Goal: Task Accomplishment & Management: Complete application form

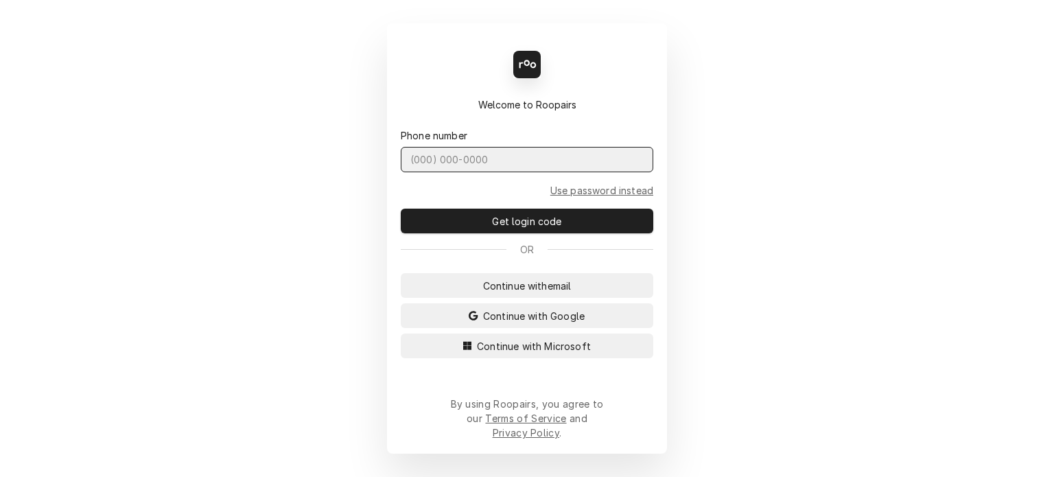
click at [489, 172] on input "Dynamic Content Wrapper" at bounding box center [527, 159] width 253 height 25
type input "(727) 215-5775"
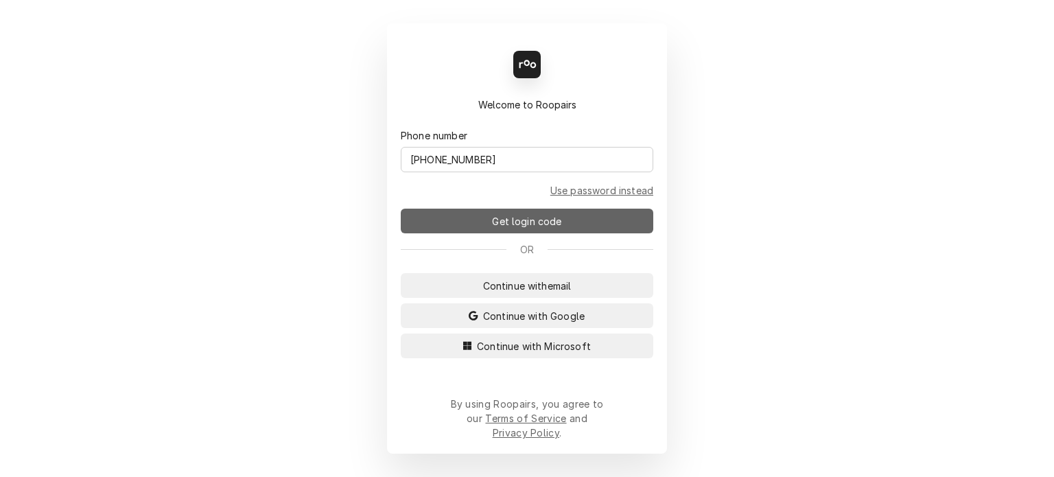
click at [534, 229] on span "Get login code" at bounding box center [526, 221] width 75 height 14
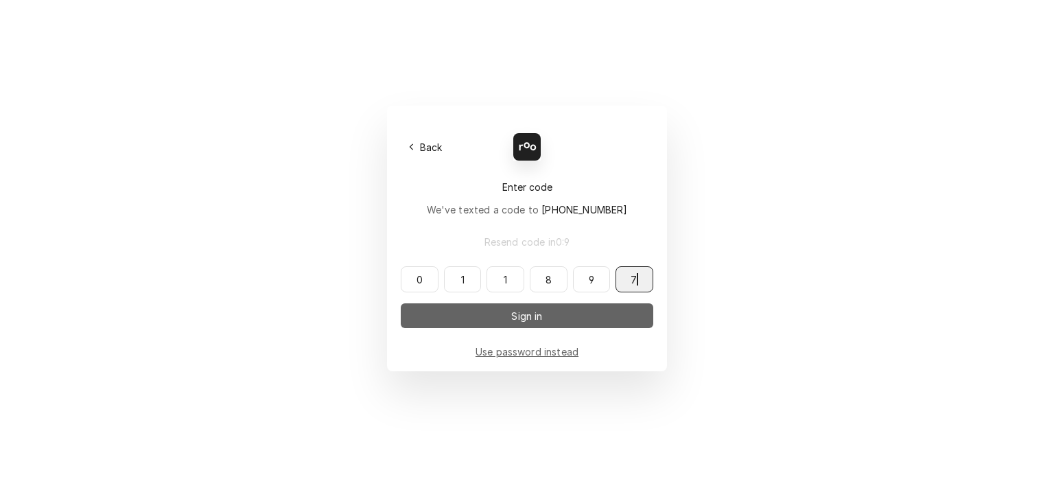
type input "011897"
click at [532, 321] on span "Sign in" at bounding box center [527, 316] width 36 height 14
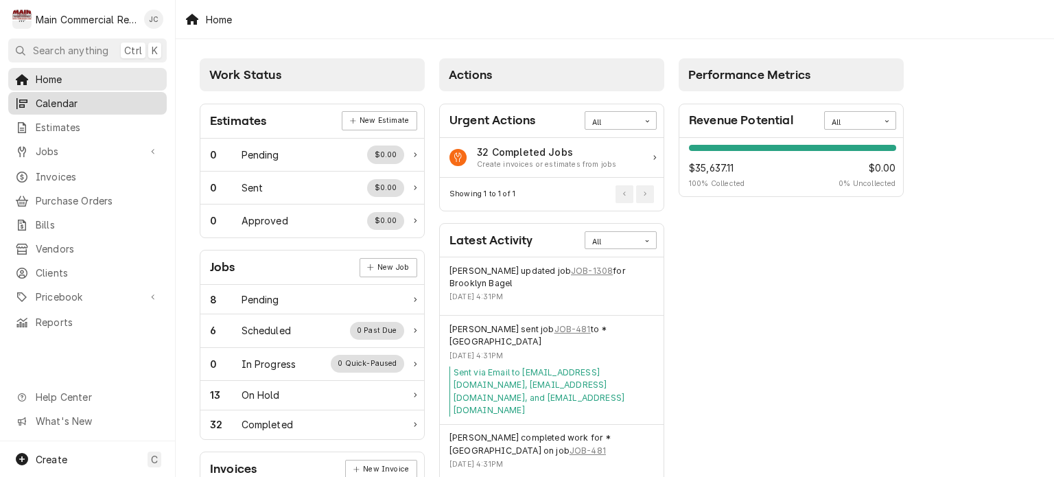
click at [47, 102] on span "Calendar" at bounding box center [98, 103] width 124 height 14
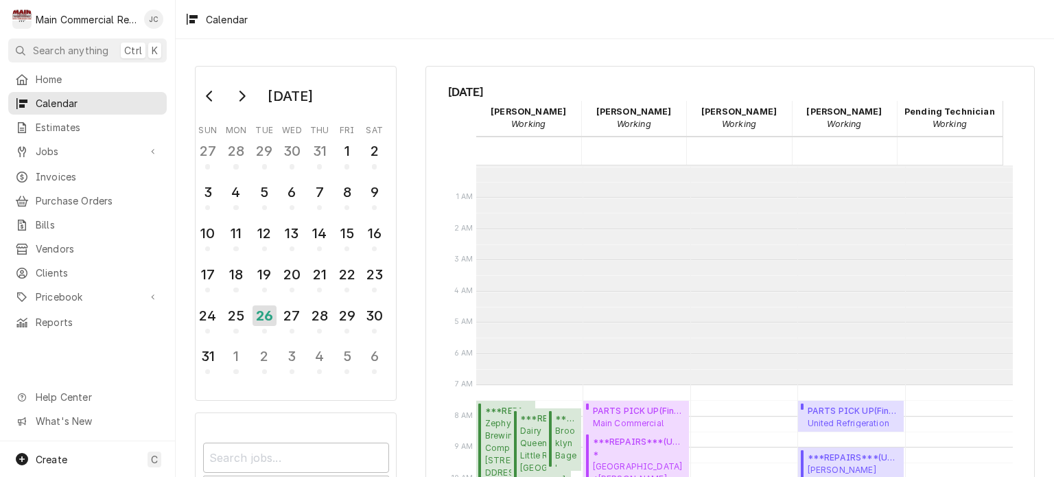
scroll to position [219, 0]
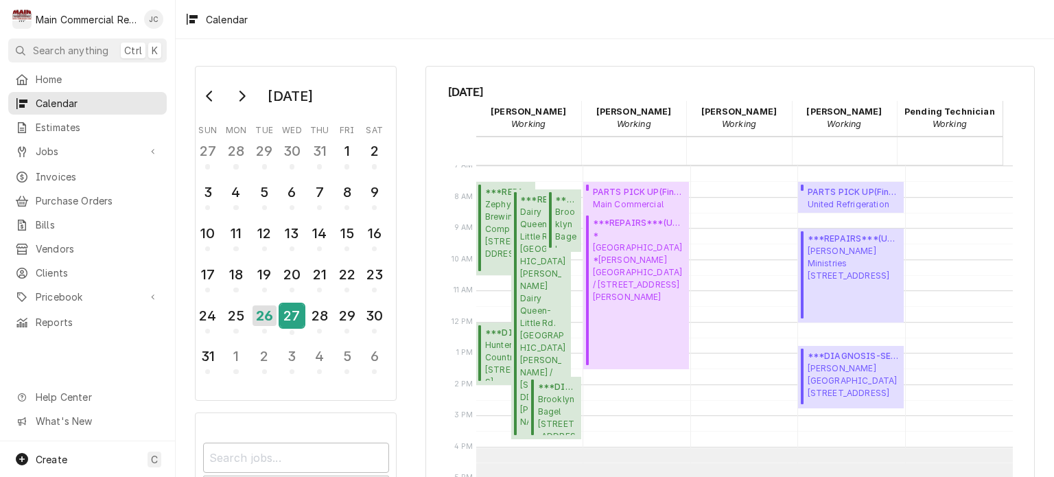
click at [290, 316] on div "27" at bounding box center [292, 315] width 24 height 23
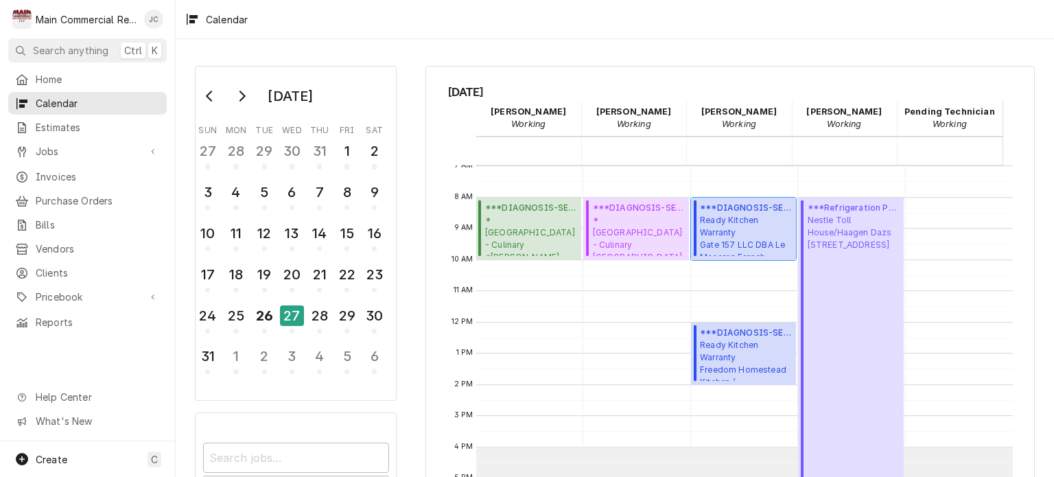
click at [730, 229] on span "Ready Kitchen Warranty Gate 157 LLC DBA Le Macaron French Pastries / 844 Dodeca…" at bounding box center [746, 235] width 92 height 42
click at [316, 312] on div "28" at bounding box center [319, 315] width 24 height 23
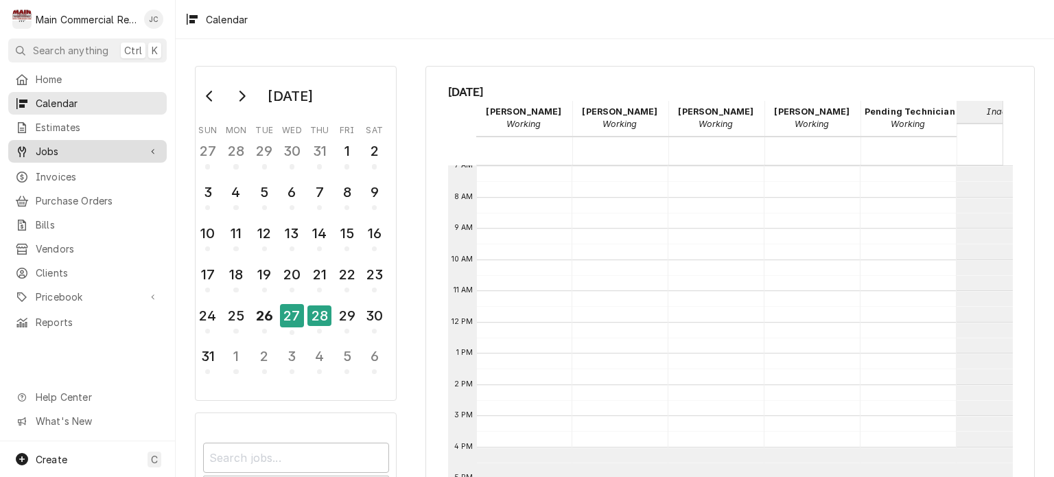
click at [41, 146] on span "Jobs" at bounding box center [88, 151] width 104 height 14
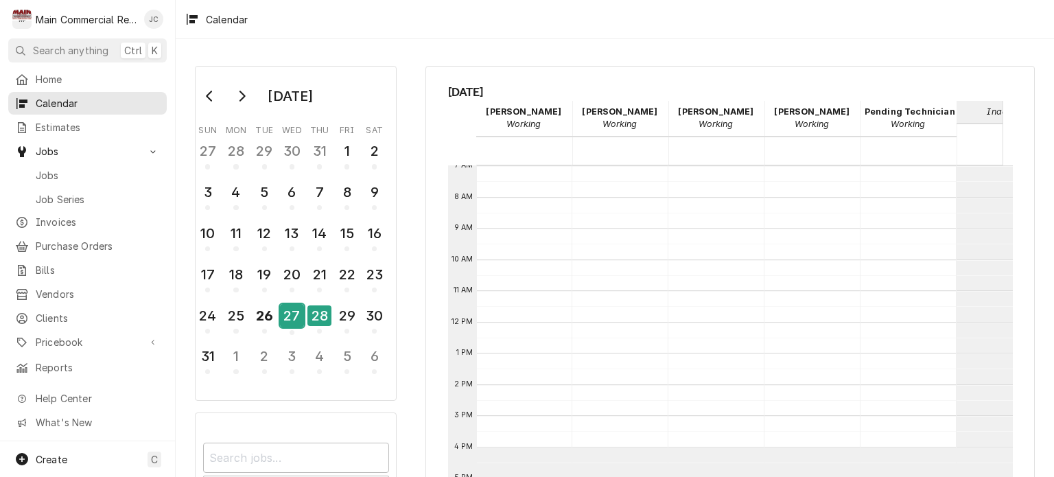
click at [292, 318] on div "27" at bounding box center [292, 315] width 24 height 23
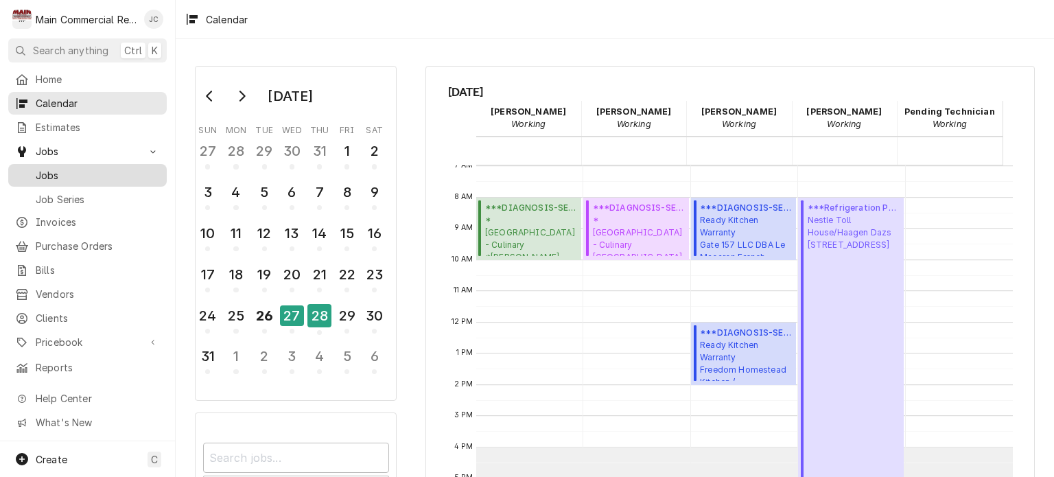
click at [51, 173] on span "Jobs" at bounding box center [98, 175] width 124 height 14
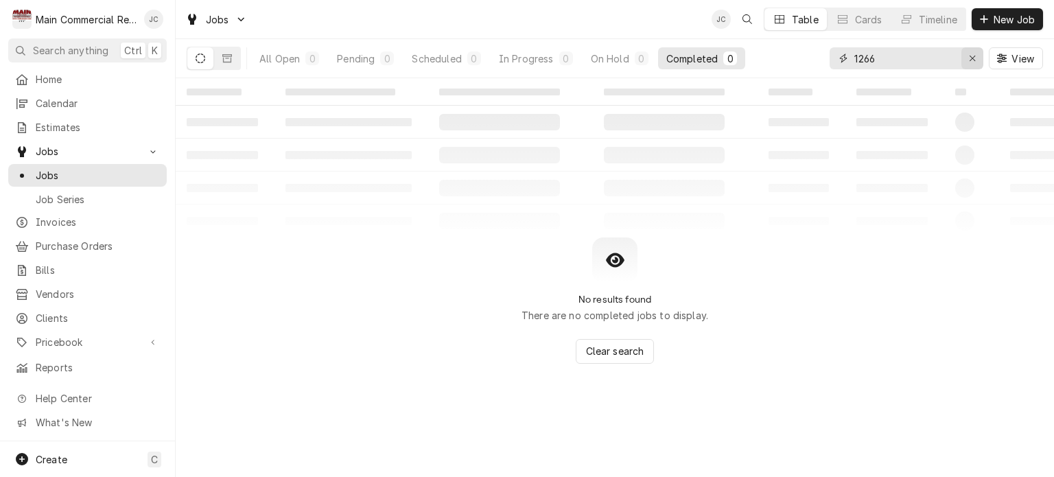
click at [969, 58] on icon "Erase input" at bounding box center [973, 59] width 8 height 10
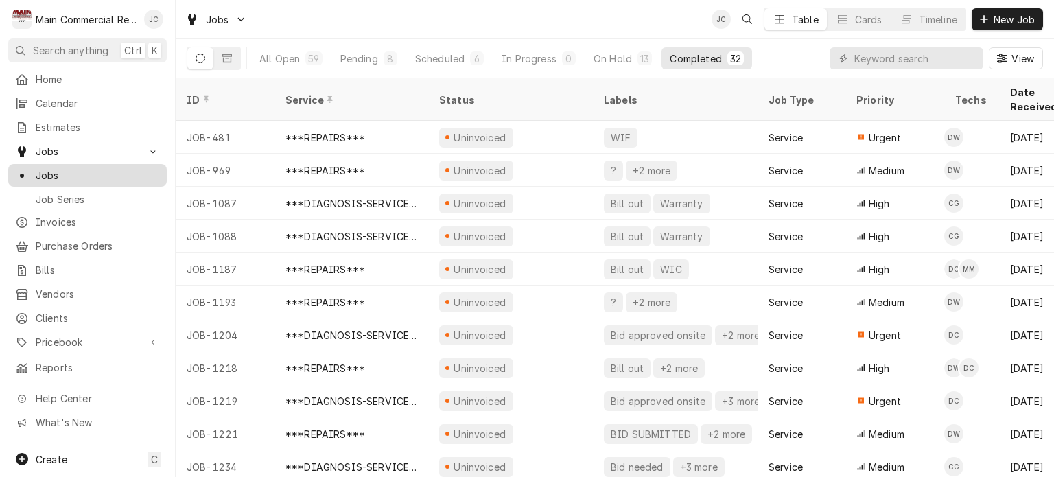
click at [65, 178] on link "Jobs" at bounding box center [87, 175] width 159 height 23
click at [986, 20] on icon "Dynamic Content Wrapper" at bounding box center [984, 19] width 8 height 10
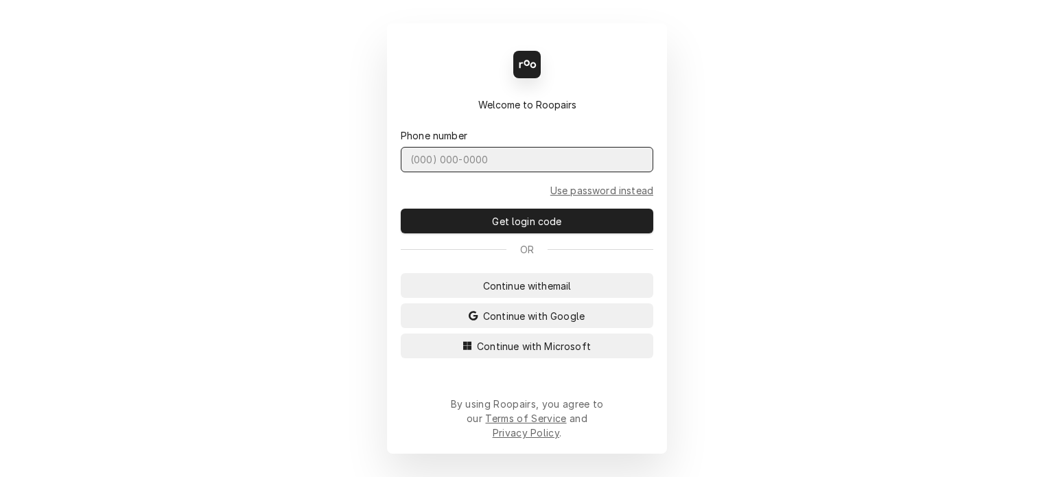
click at [553, 172] on input "Dynamic Content Wrapper" at bounding box center [527, 159] width 253 height 25
type input "(727) 215-5775"
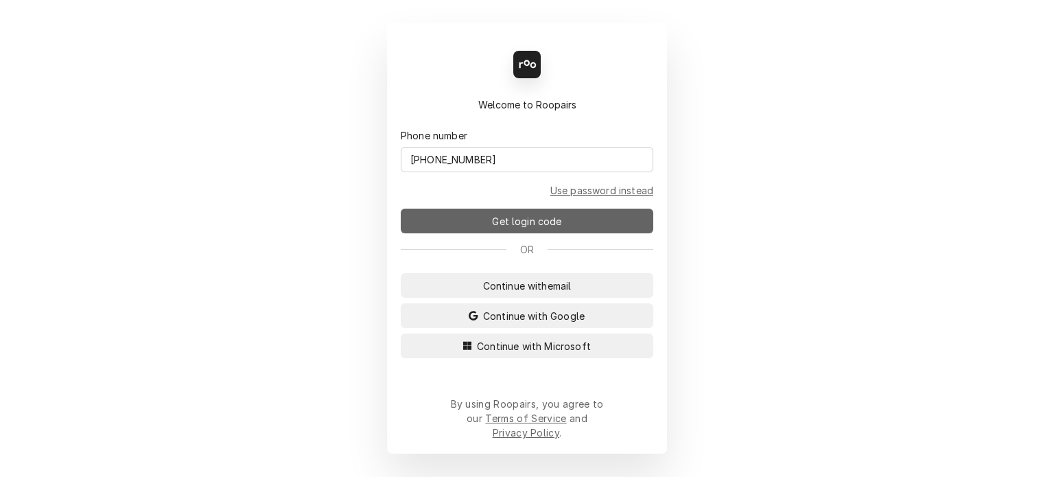
click at [539, 229] on span "Get login code" at bounding box center [526, 221] width 75 height 14
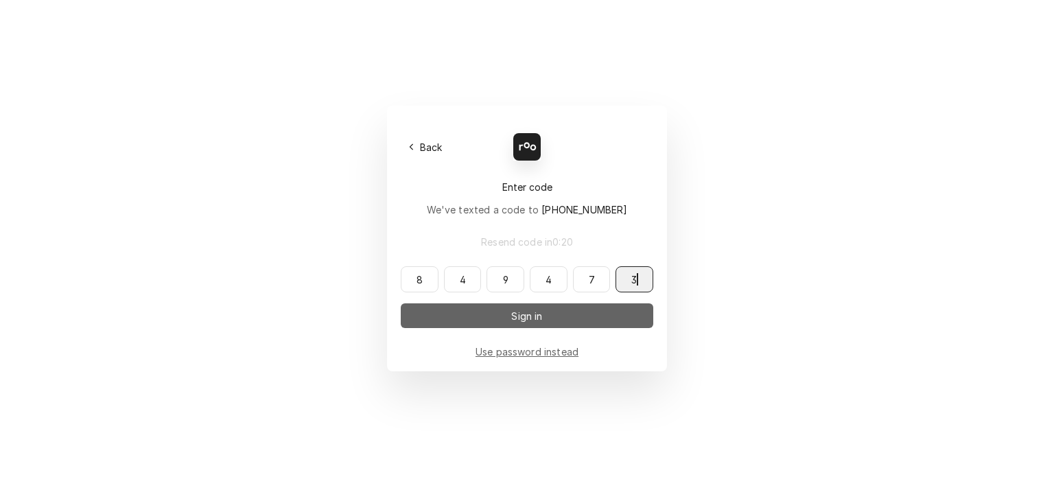
type input "849473"
click at [555, 321] on button "Sign in" at bounding box center [527, 315] width 253 height 25
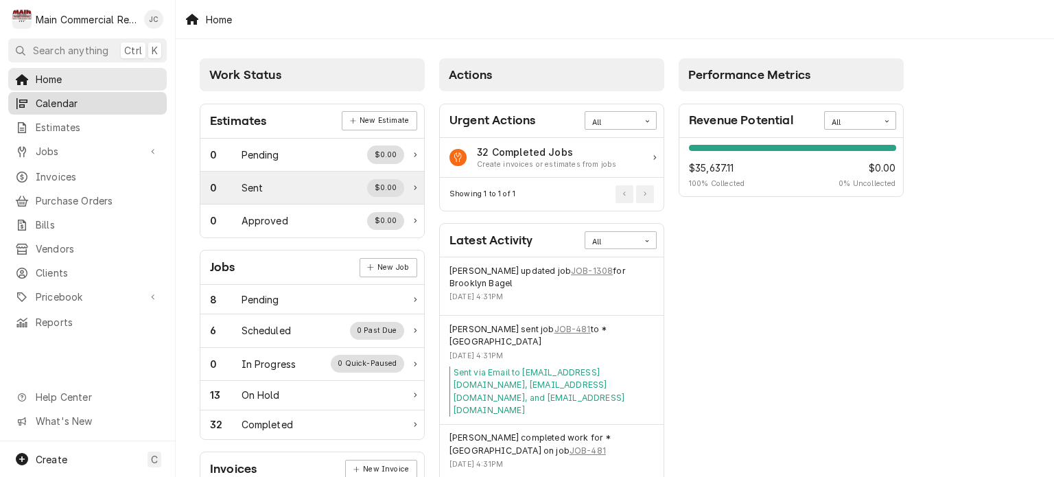
click at [380, 183] on div "$0.00" at bounding box center [385, 188] width 37 height 18
click at [60, 103] on span "Calendar" at bounding box center [98, 103] width 124 height 14
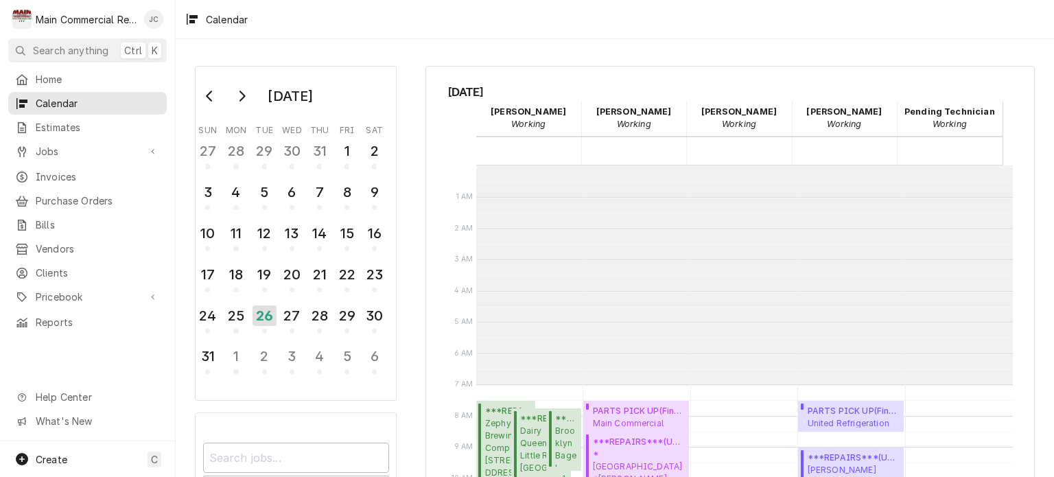
scroll to position [219, 0]
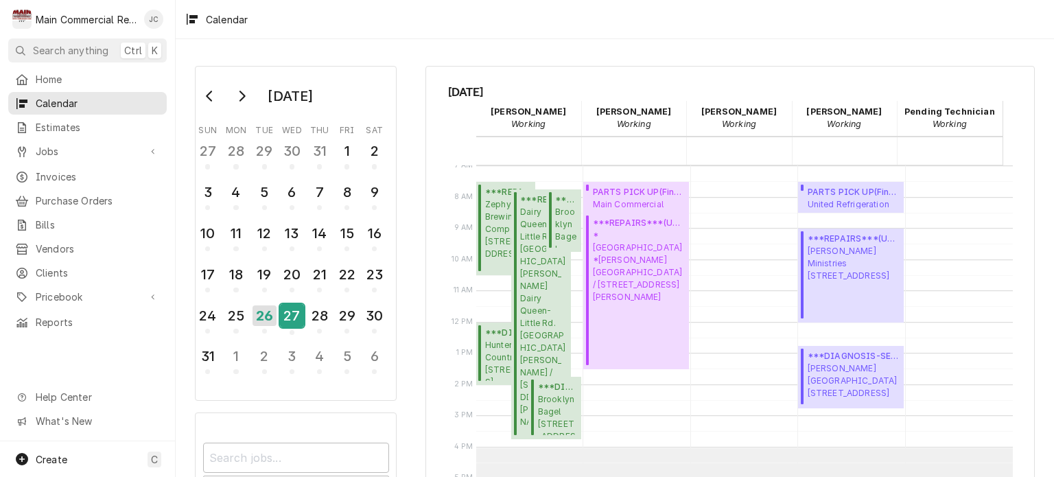
click at [284, 323] on div "27" at bounding box center [292, 315] width 24 height 23
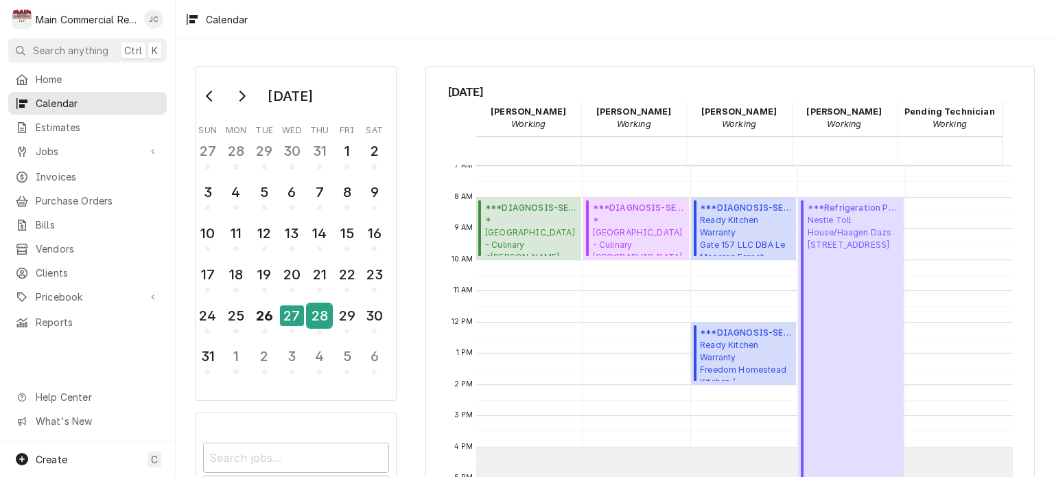
click at [308, 309] on div "28" at bounding box center [319, 315] width 24 height 23
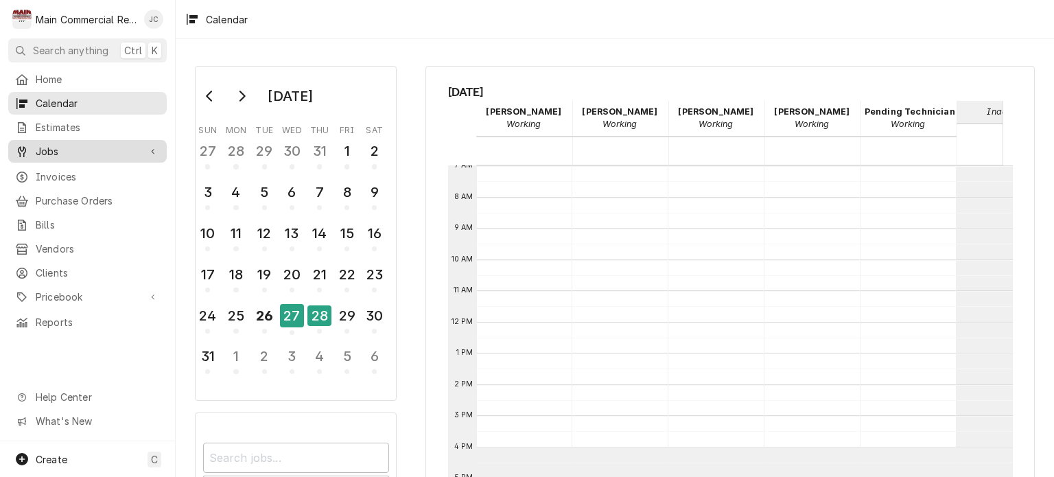
click at [47, 144] on span "Jobs" at bounding box center [88, 151] width 104 height 14
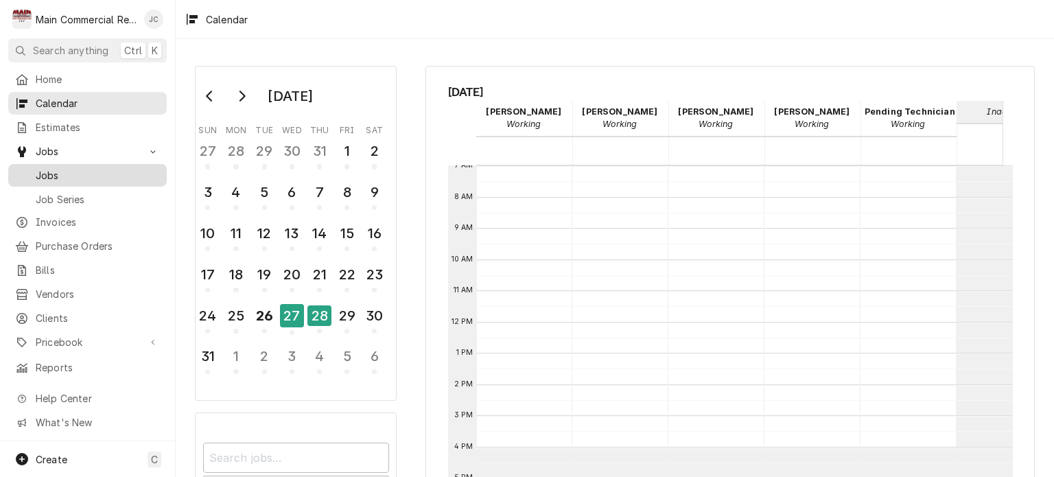
click at [44, 172] on span "Jobs" at bounding box center [98, 175] width 124 height 14
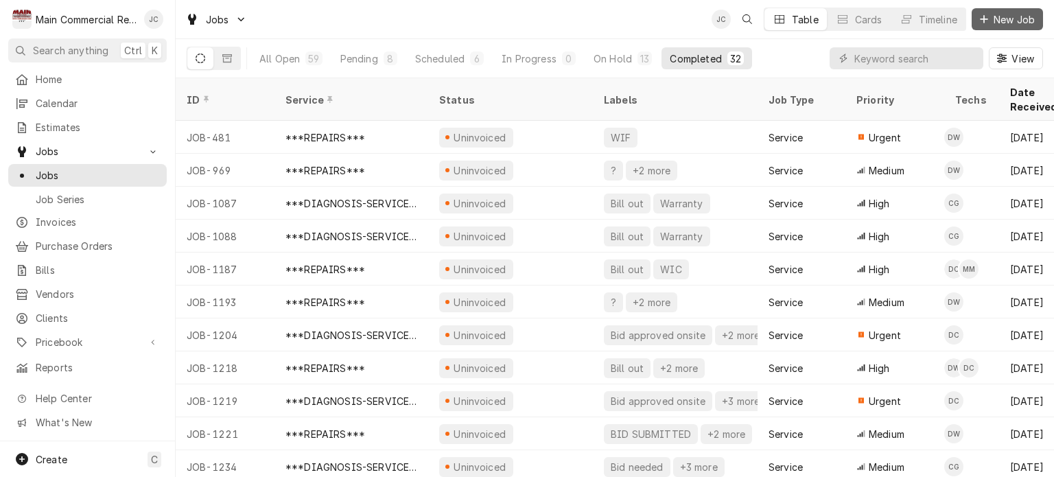
click at [1014, 29] on button "New Job" at bounding box center [1007, 19] width 71 height 22
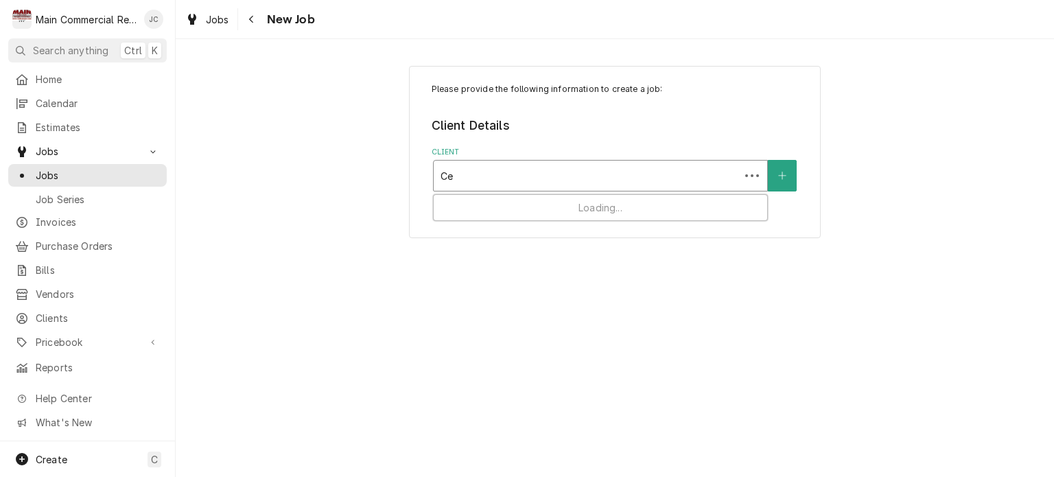
type input "C"
type input "hernando county"
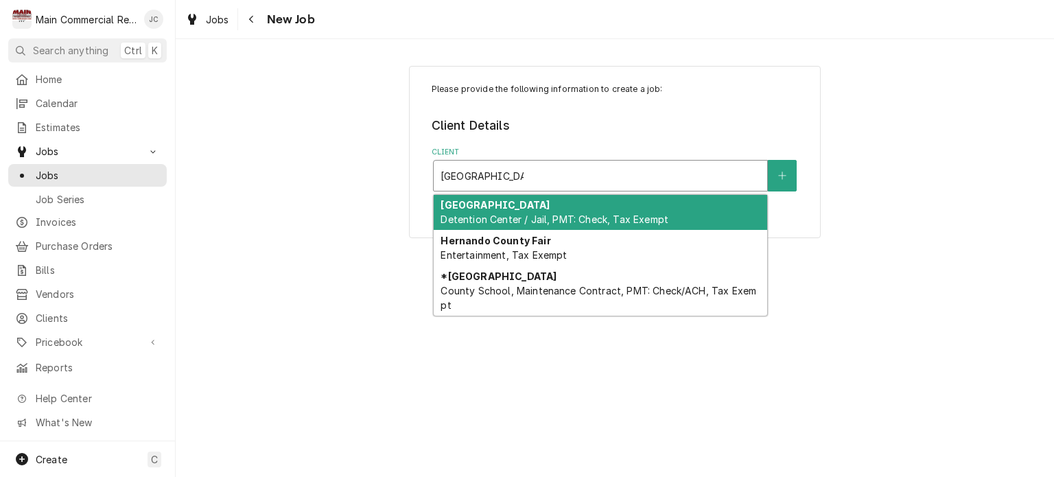
click at [573, 285] on span "County School, Maintenance Contract, PMT: Check/ACH, Tax Exempt" at bounding box center [599, 298] width 316 height 26
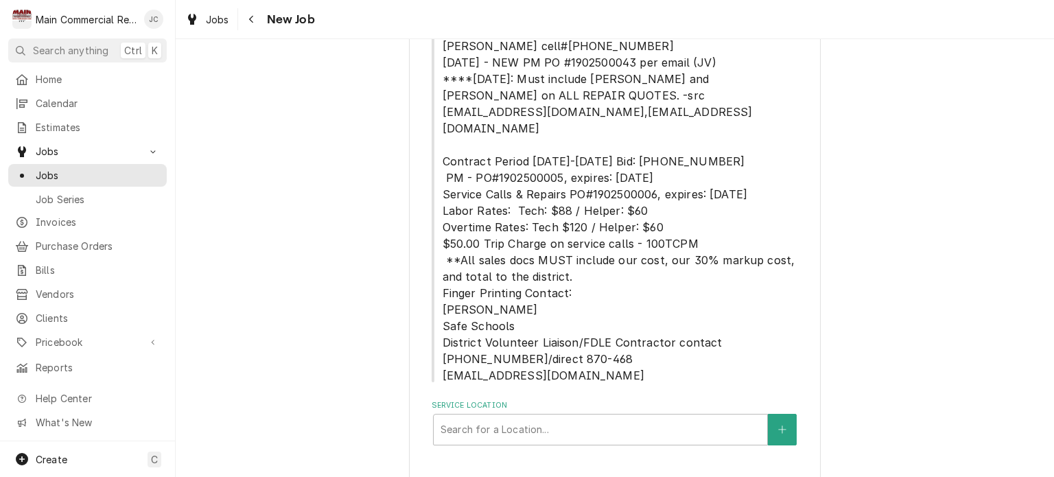
scroll to position [233, 0]
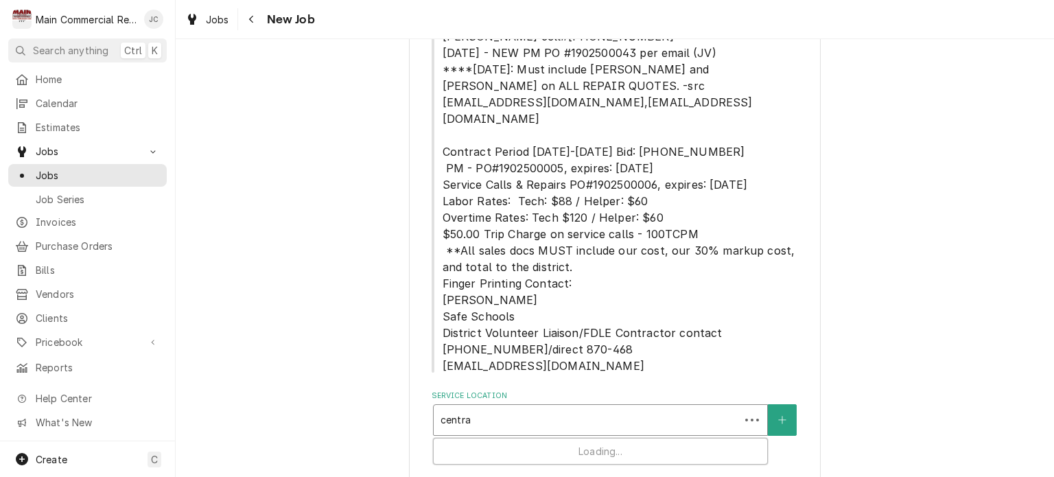
type input "central"
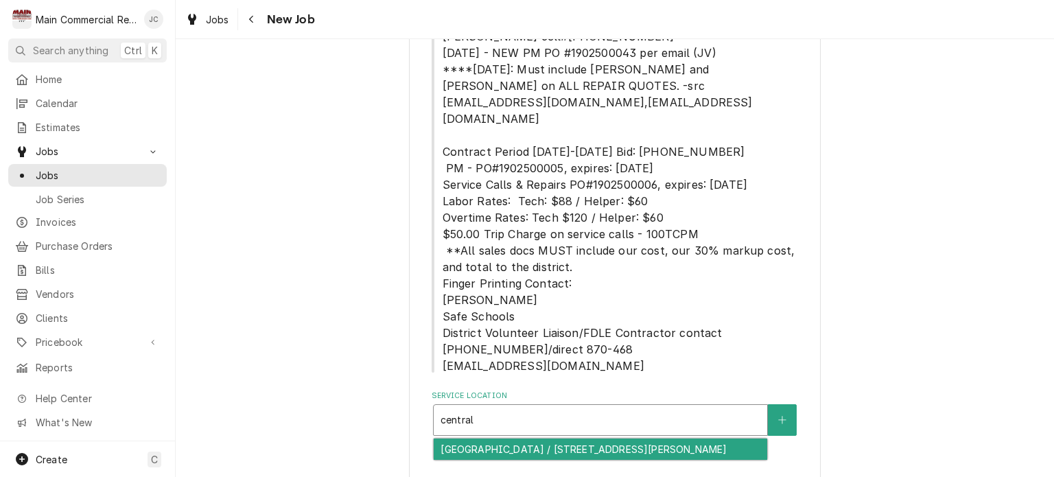
click at [647, 439] on div "Central High School / 14075 Ken Austin Parkway, Brooksville, FL 34613" at bounding box center [601, 449] width 334 height 21
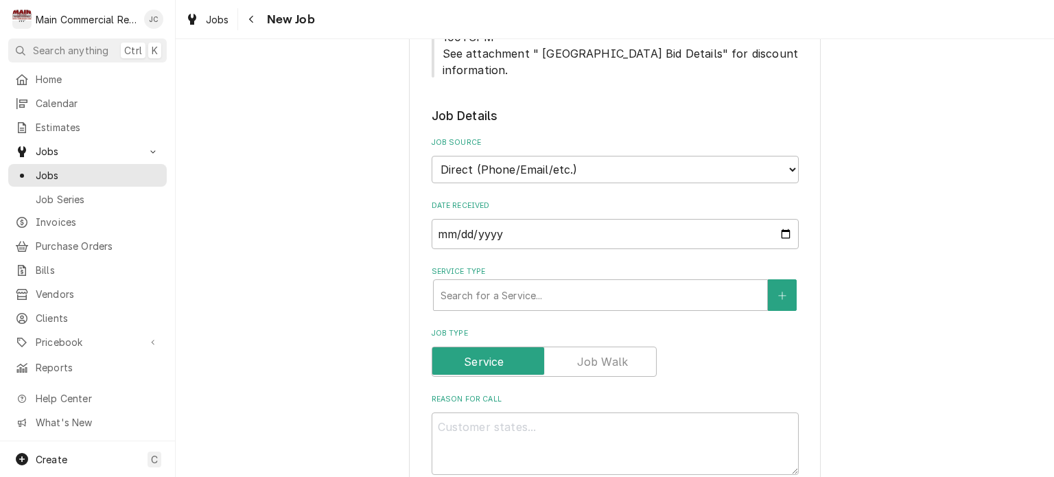
scroll to position [729, 0]
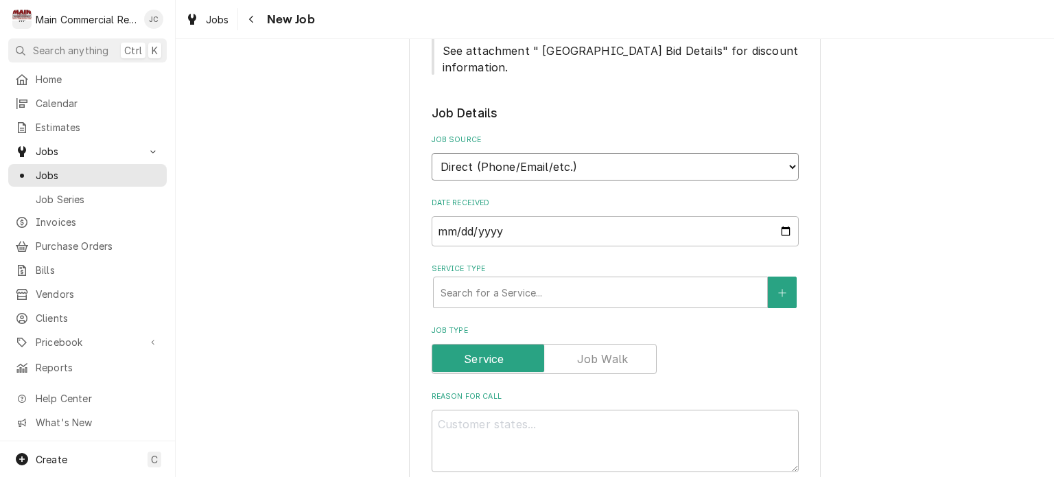
click at [721, 153] on select "Direct (Phone/Email/etc.) Service Channel Corrigo Ecotrak Other" at bounding box center [615, 166] width 367 height 27
select select "100"
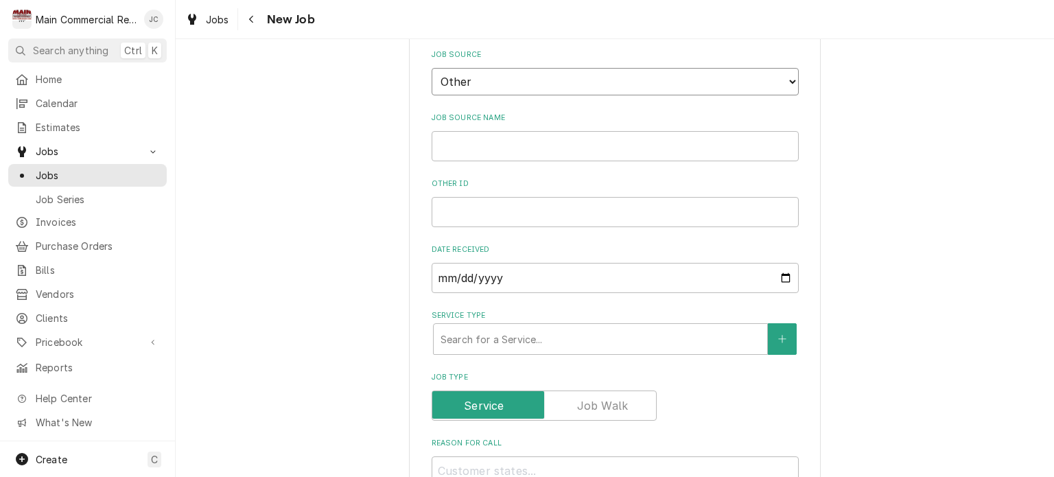
scroll to position [814, 0]
click at [688, 134] on input "Job Source Name" at bounding box center [615, 146] width 367 height 30
type textarea "x"
type input "He"
type textarea "x"
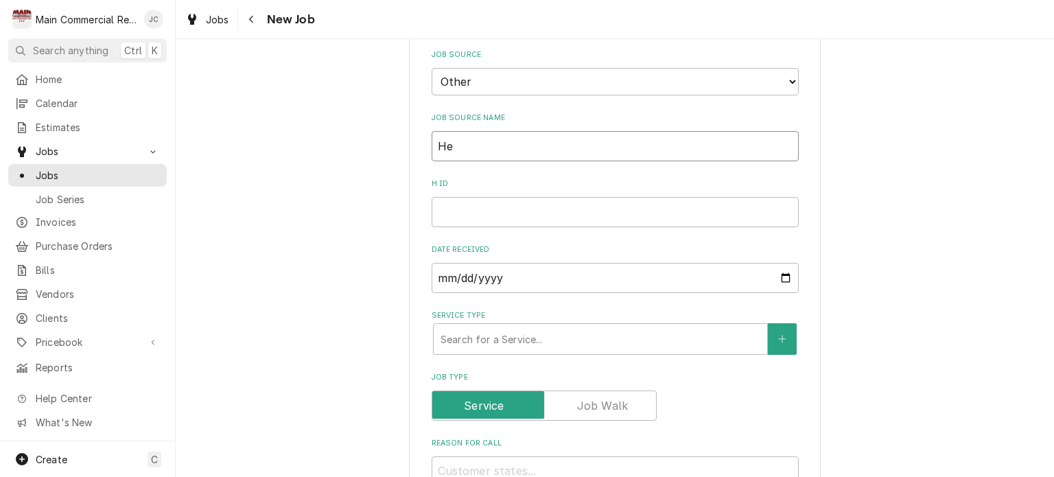
type input "Her"
type textarea "x"
type input "Hern"
type textarea "x"
type input "Herna"
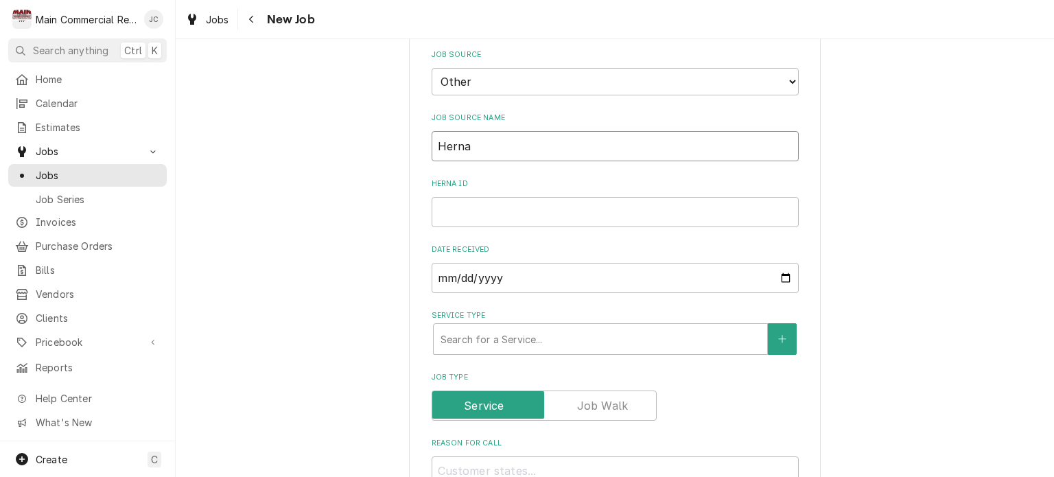
type textarea "x"
type input "Hernan"
type textarea "x"
type input "Hernand"
type textarea "x"
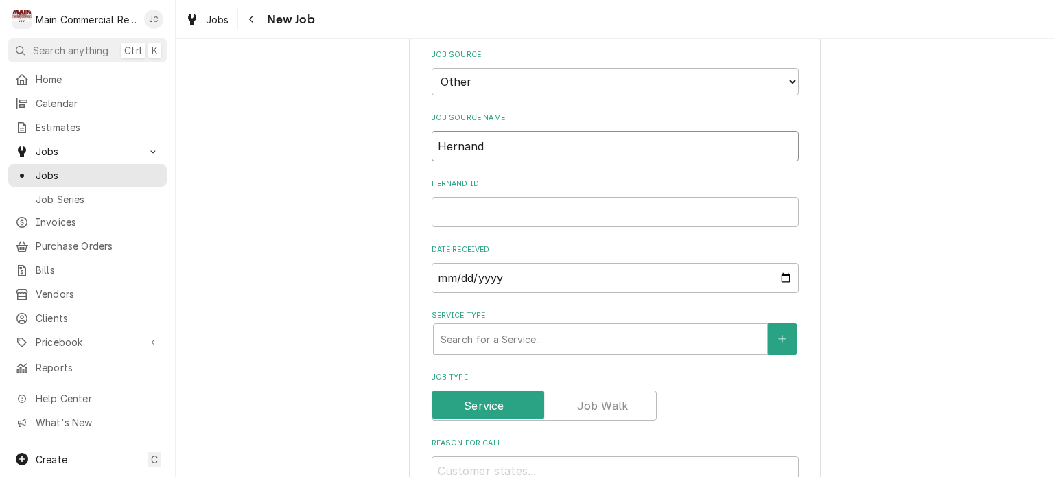
type input "Hernando"
type textarea "x"
type input "Hernando lk"
type textarea "x"
type input "Hernando l"
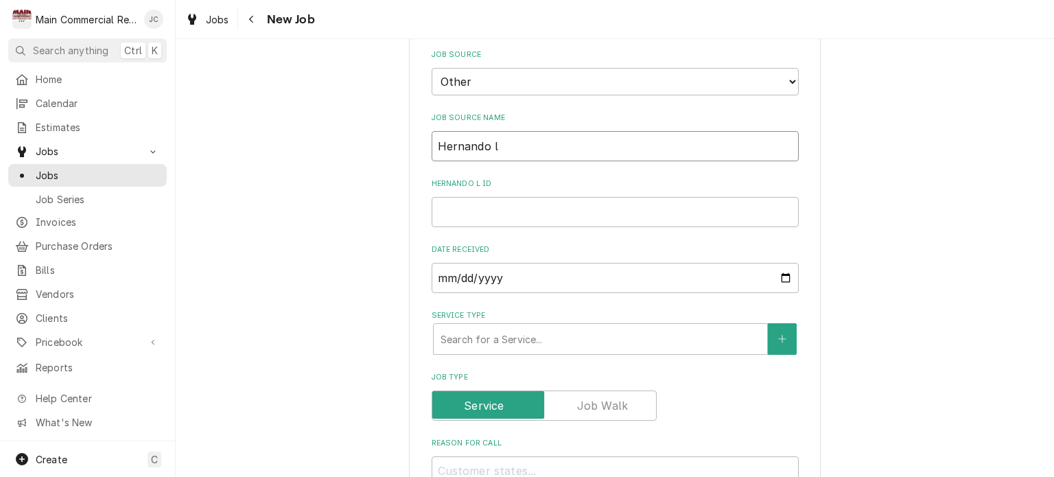
type textarea "x"
type input "Hernando"
type textarea "x"
type input "Hernando C"
type textarea "x"
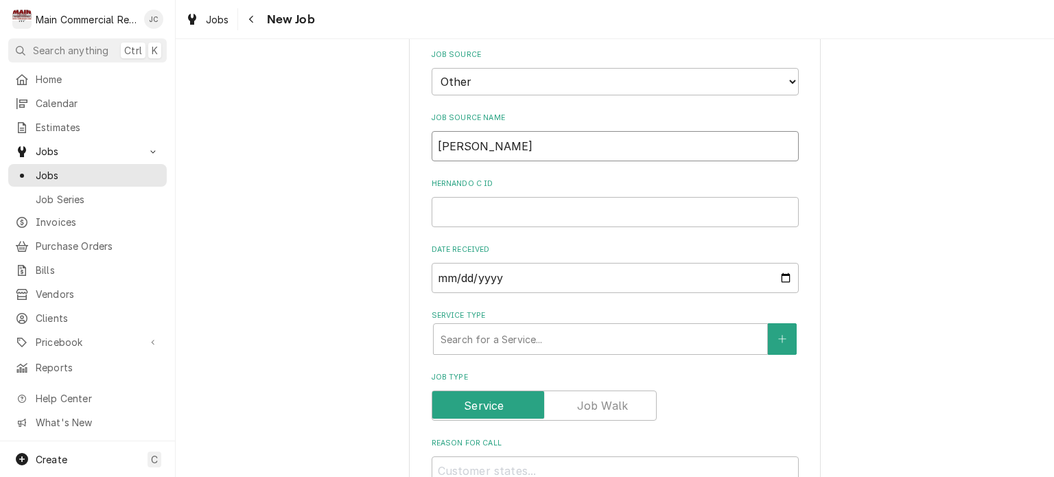
type input "Hernando Co"
type textarea "x"
type input "Hernando Co"
type textarea "x"
type input "Hernando Co V"
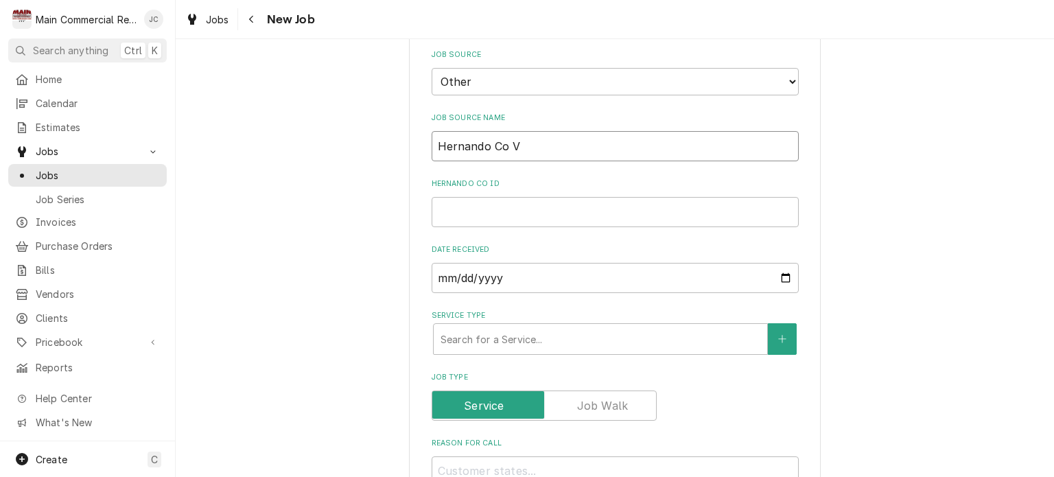
type textarea "x"
type input "Hernando Co Ve"
type textarea "x"
type input "Hernando Co Ven"
type textarea "x"
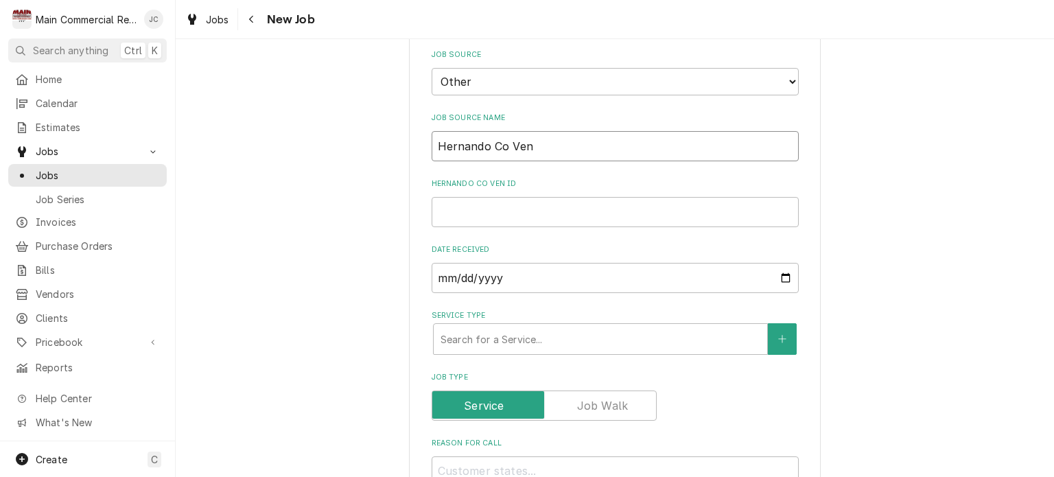
type input "Hernando Co Vent"
type textarea "x"
type input "Hernando Co Ven"
type textarea "x"
type input "Hernando Co Vend"
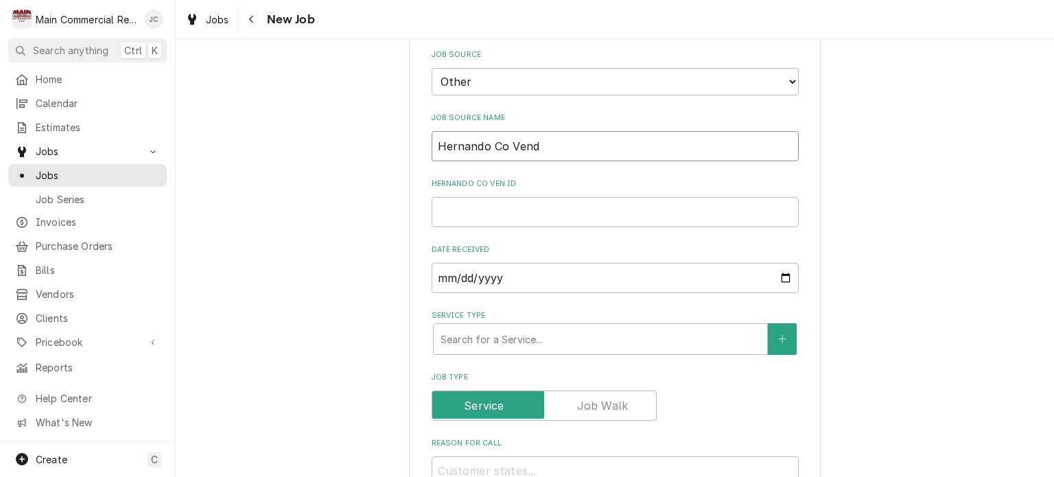
type textarea "x"
type input "Hernando Co Vendo"
type textarea "x"
type input "Hernando Co Vendor"
type textarea "x"
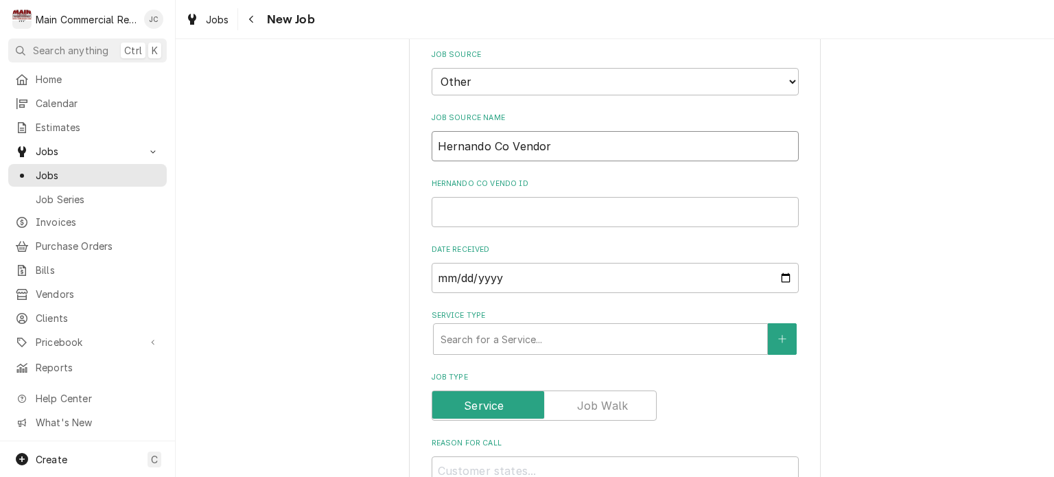
type input "Hernando Co Vendor"
type textarea "x"
type input "Hernando Co Vendor L"
type textarea "x"
type input "Hernando Co Vendor Li"
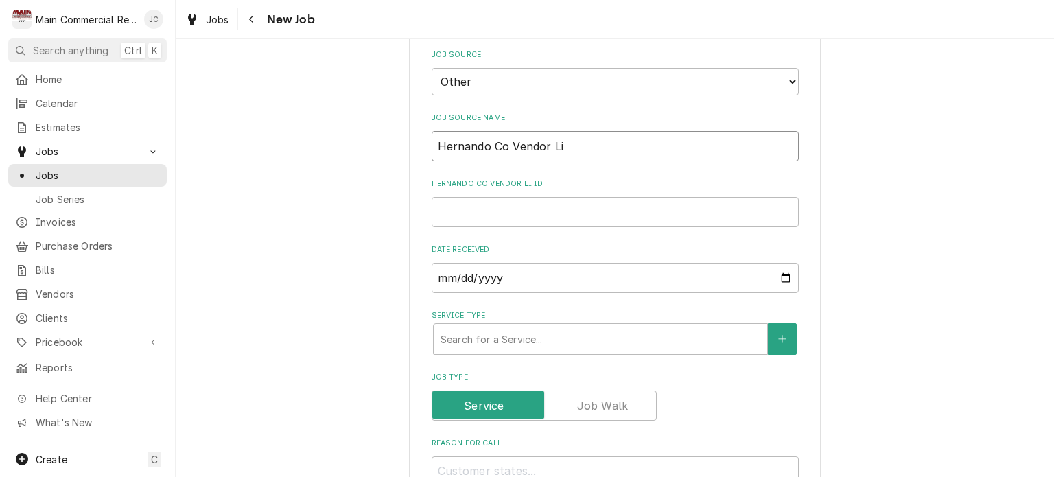
type textarea "x"
type input "Hernando Co Vendor Lis"
type textarea "x"
type input "Hernando Co Vendor List"
type textarea "x"
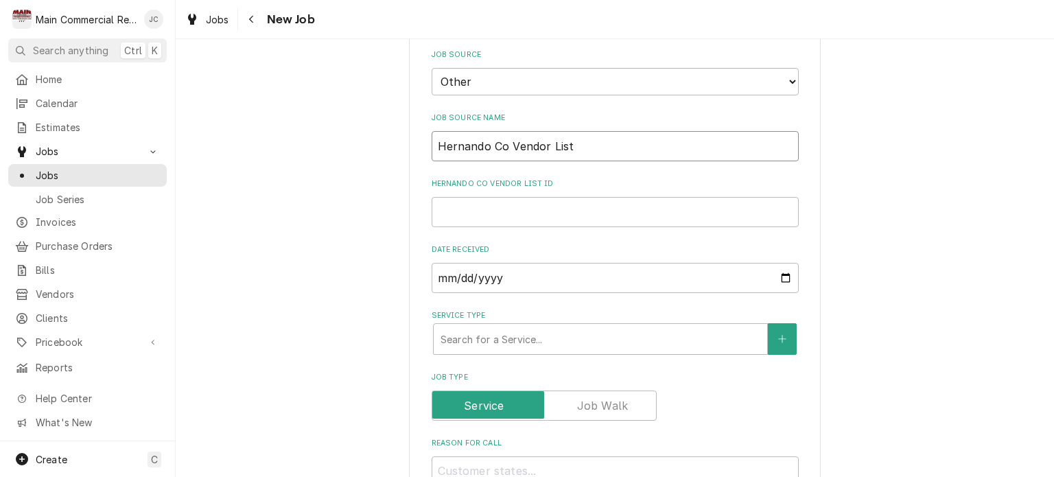
type input "Hernando Co Vendor List"
click at [489, 197] on input "Hernando Co Vendor List ID" at bounding box center [615, 212] width 367 height 30
type textarea "x"
type input "H"
type textarea "x"
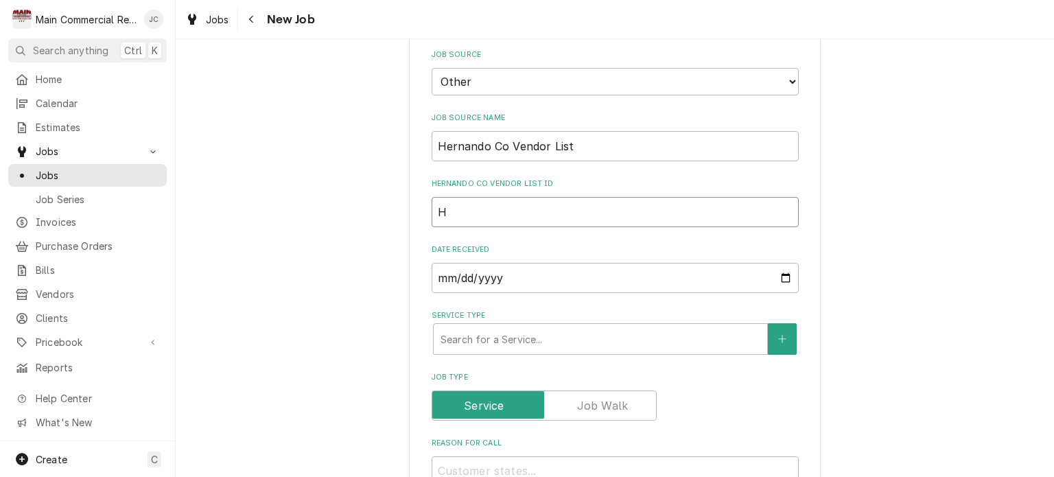
type input "He"
type textarea "x"
type input "Her"
type textarea "x"
type input "Hern"
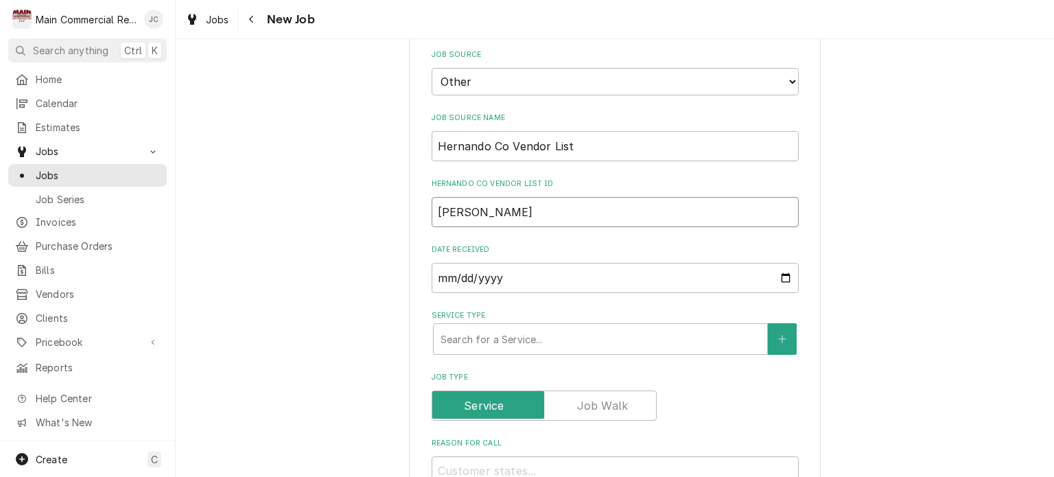
type textarea "x"
type input "Herna"
type textarea "x"
type input "Hernan"
type textarea "x"
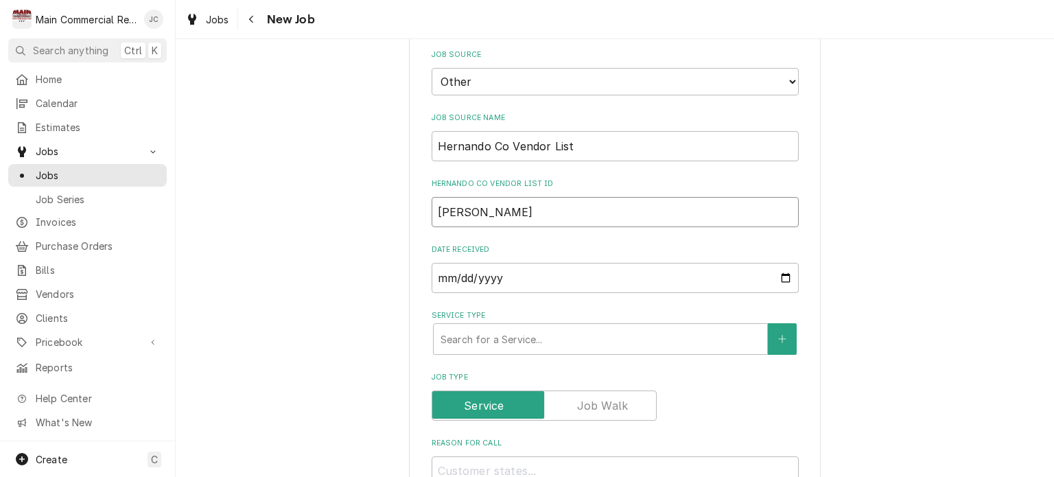
type input "Hernand"
type textarea "x"
type input "Hernando"
type textarea "x"
type input "Hernando k"
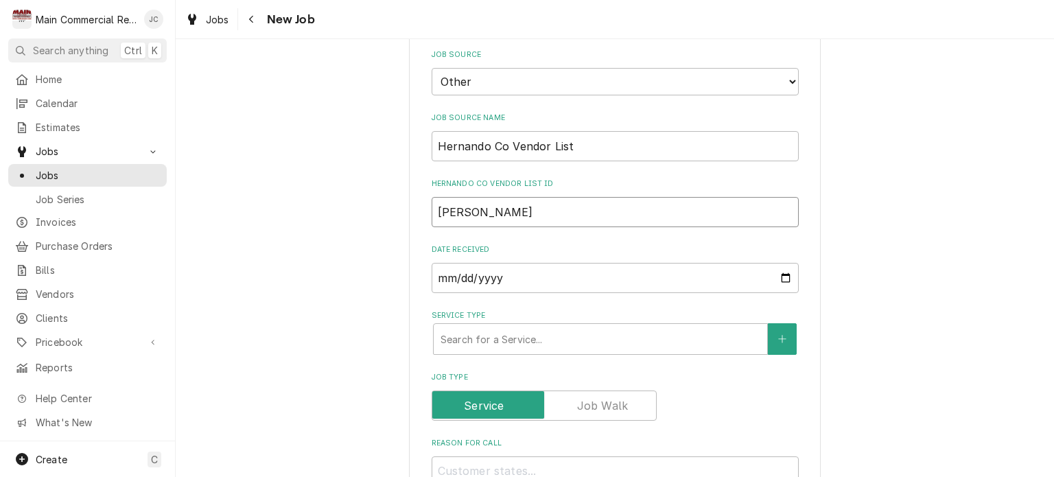
type textarea "x"
type input "Hernando kC"
type textarea "x"
type input "Hernando kCo"
type textarea "x"
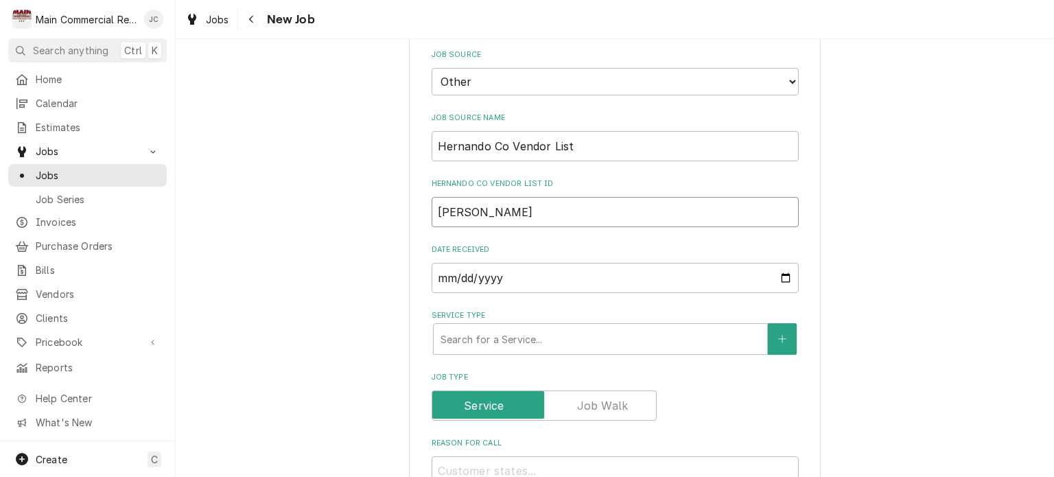
type input "Hernando kC"
type textarea "x"
type input "Hernando k"
type textarea "x"
type input "Hernando"
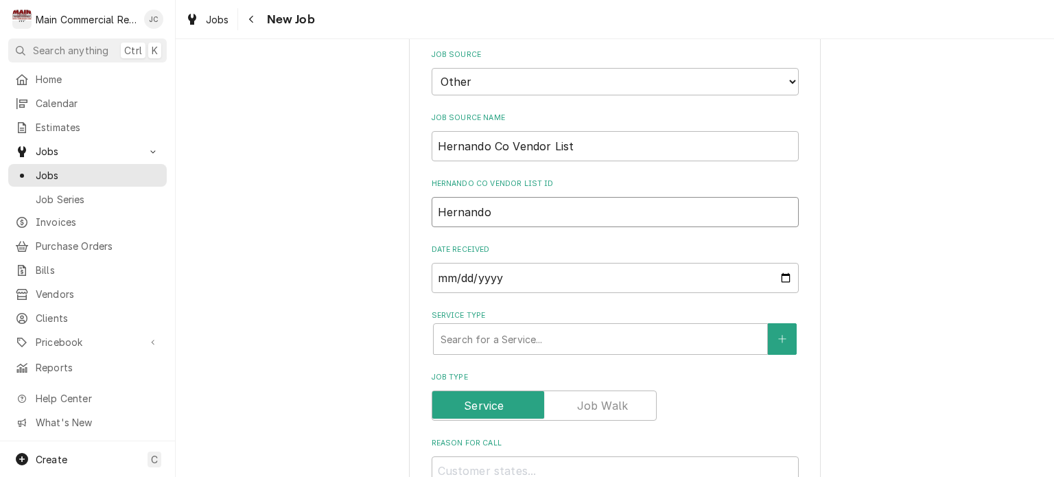
type textarea "x"
type input "Hernando"
type textarea "x"
type input "Hernando"
type textarea "x"
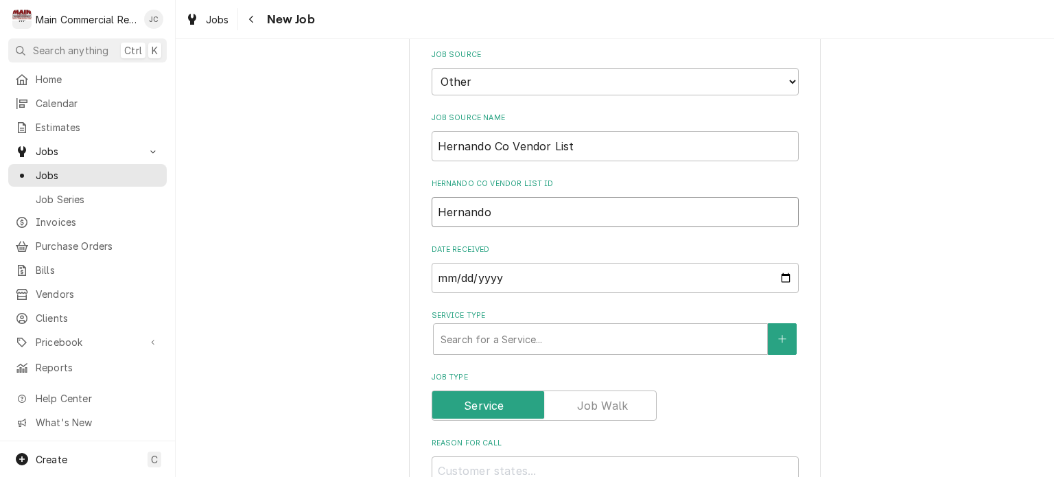
type input "Hernando C"
type textarea "x"
type input "Hernando Co"
type textarea "x"
type input "Hernando Co"
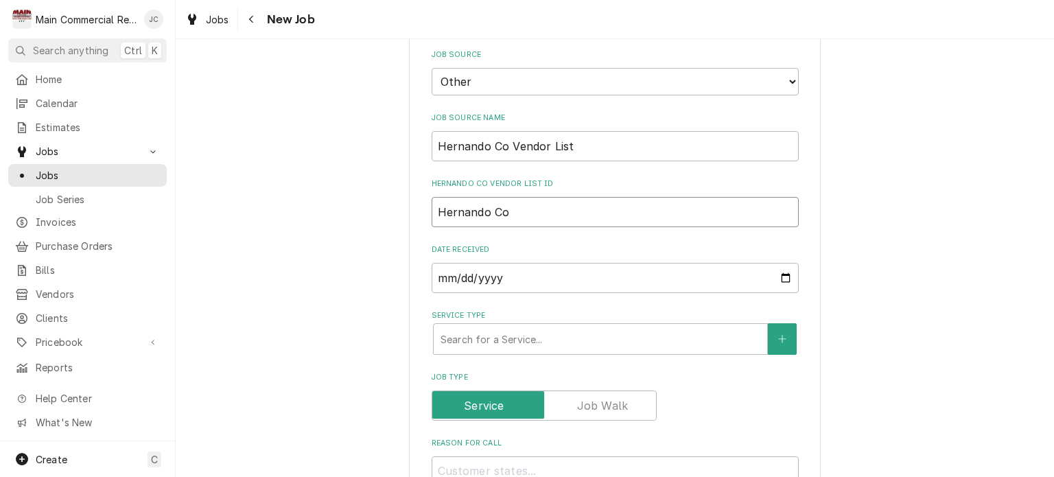
type textarea "x"
type input "Hernando Co V"
type textarea "x"
type input "Hernando Co Ve"
type textarea "x"
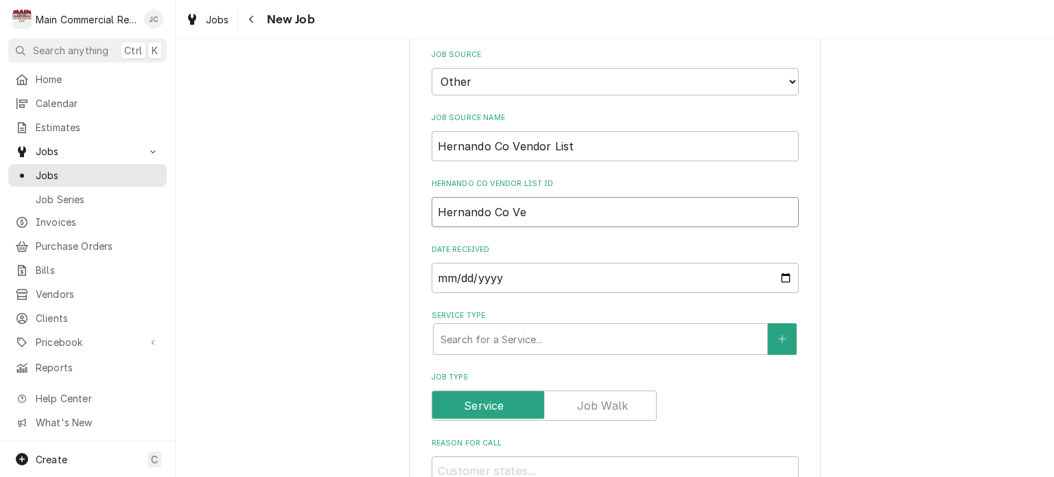
type input "Hernando Co Ven"
type textarea "x"
type input "Hernando Co Ve"
type textarea "x"
type input "Hernando Co V"
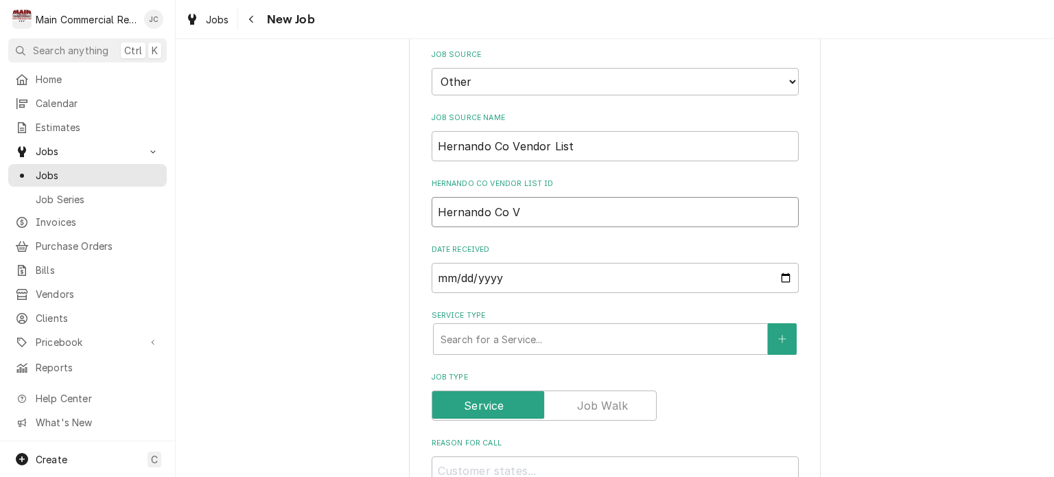
type textarea "x"
type input "Hernando Co"
type textarea "x"
type input "Hernando Co"
type textarea "x"
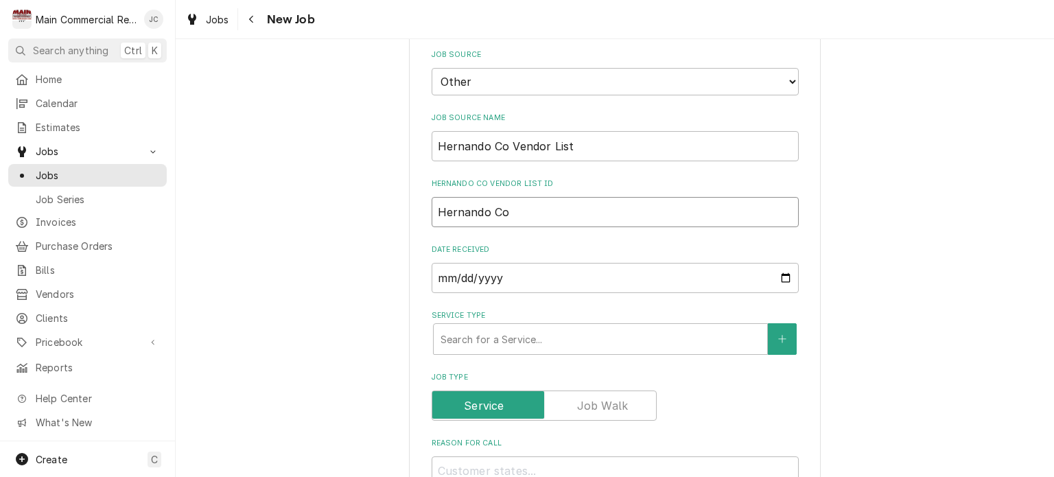
type input "Hernando C"
type textarea "x"
type input "Hernando"
type textarea "x"
type input "Hernando"
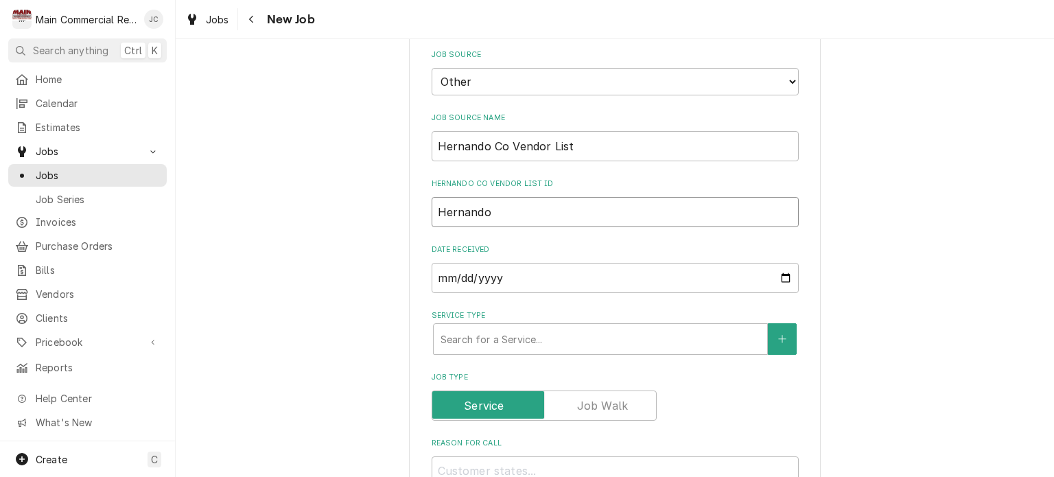
type textarea "x"
type input "Hernand"
type textarea "x"
type input "Hernan"
type textarea "x"
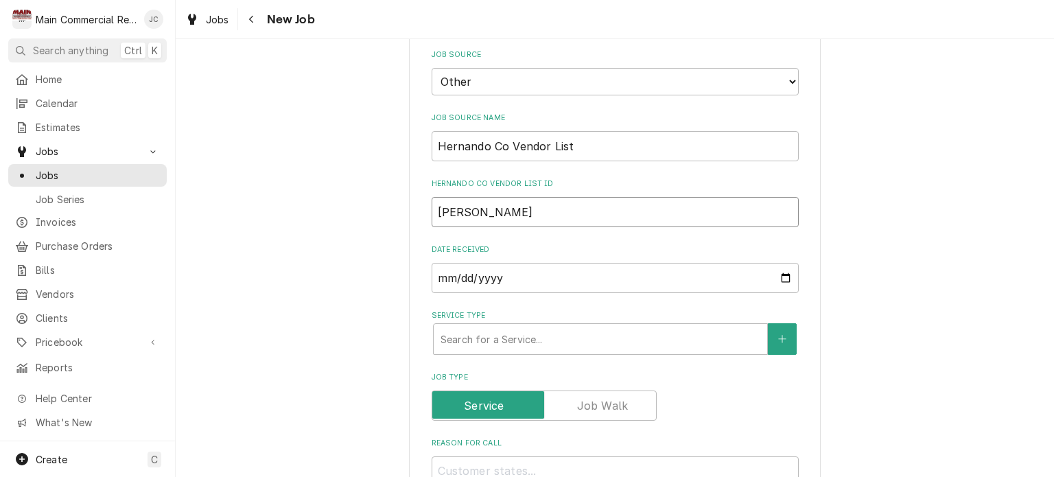
type input "Herna"
type textarea "x"
type input "Hern"
type textarea "x"
type input "Her"
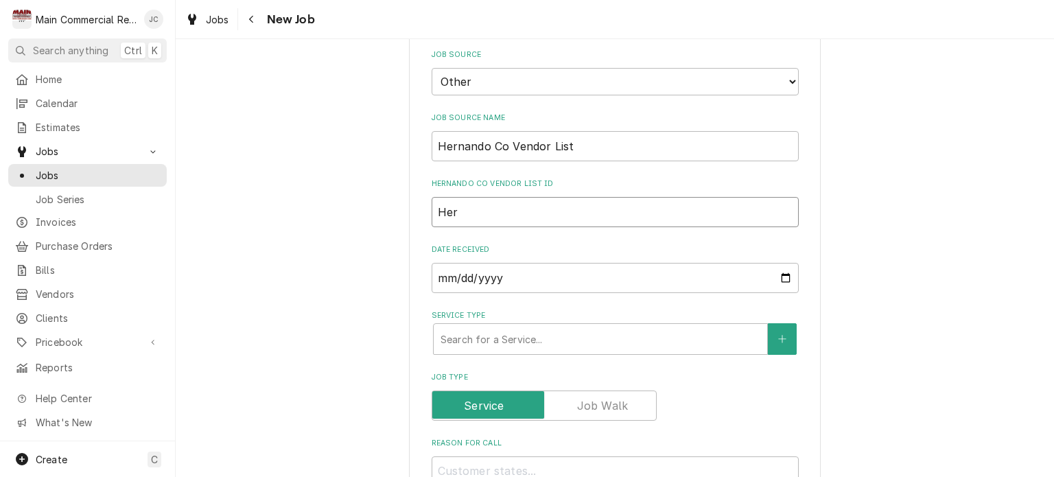
type textarea "x"
type input "He"
type textarea "x"
type input "H"
type textarea "x"
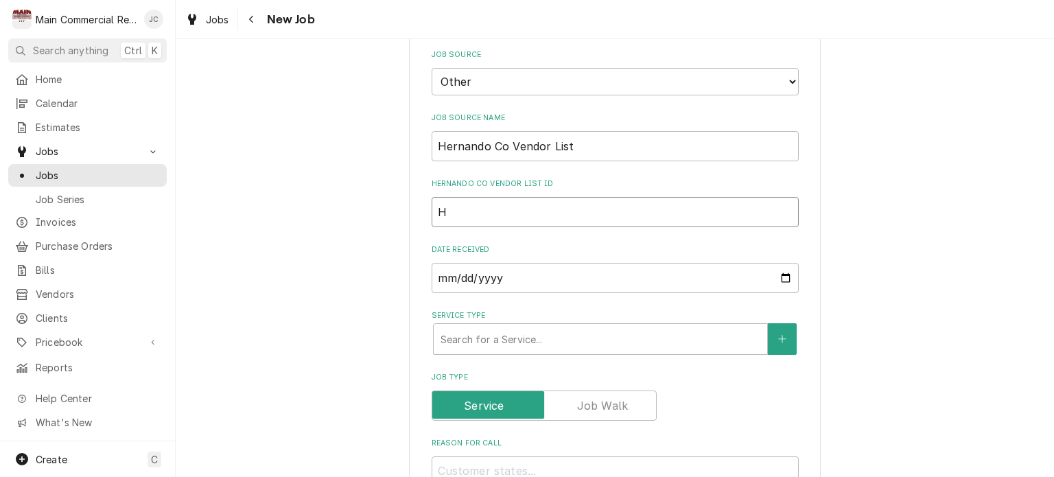
type input "HC"
type textarea "x"
type input "HCS"
type textarea "x"
type input "HCSB"
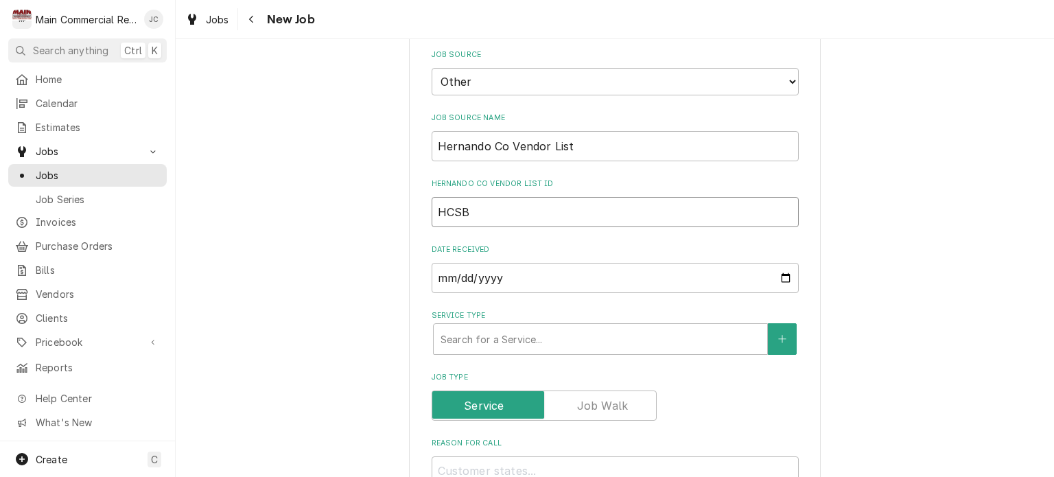
type textarea "x"
type input "HCSB"
type textarea "x"
type input "HCSB L"
type textarea "x"
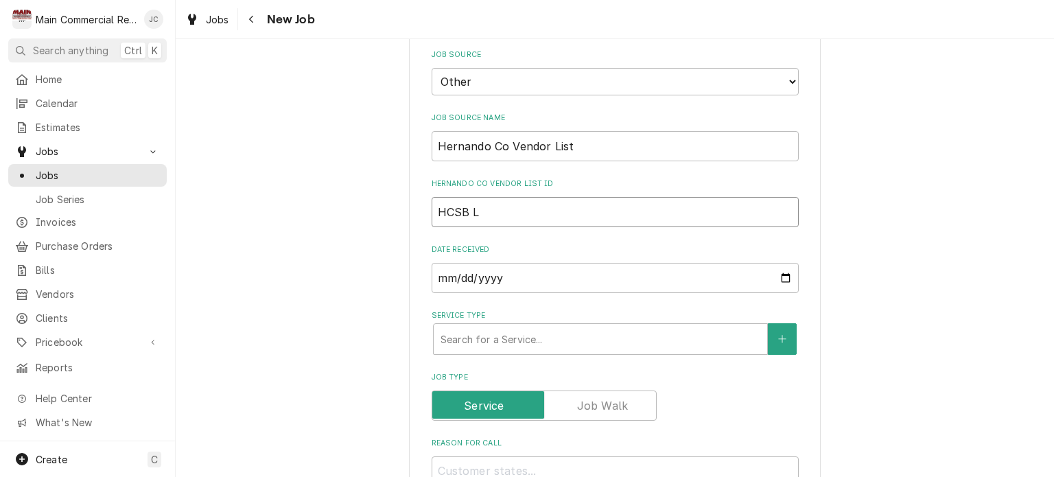
type input "HCSB Li"
type textarea "x"
type input "HCSB Lid"
type textarea "x"
type input "HCSB Li"
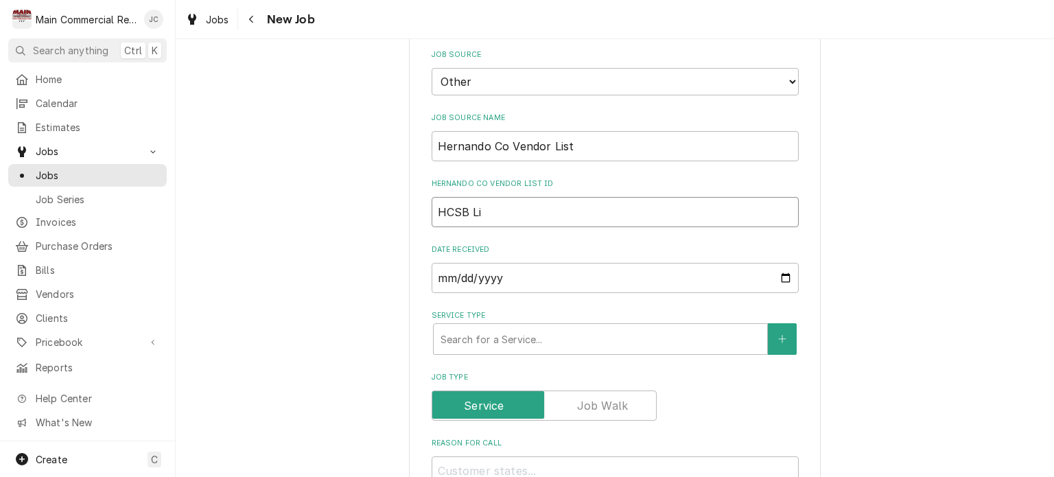
type textarea "x"
type input "HCSB Lis"
type textarea "x"
type input "HCSB List"
type textarea "x"
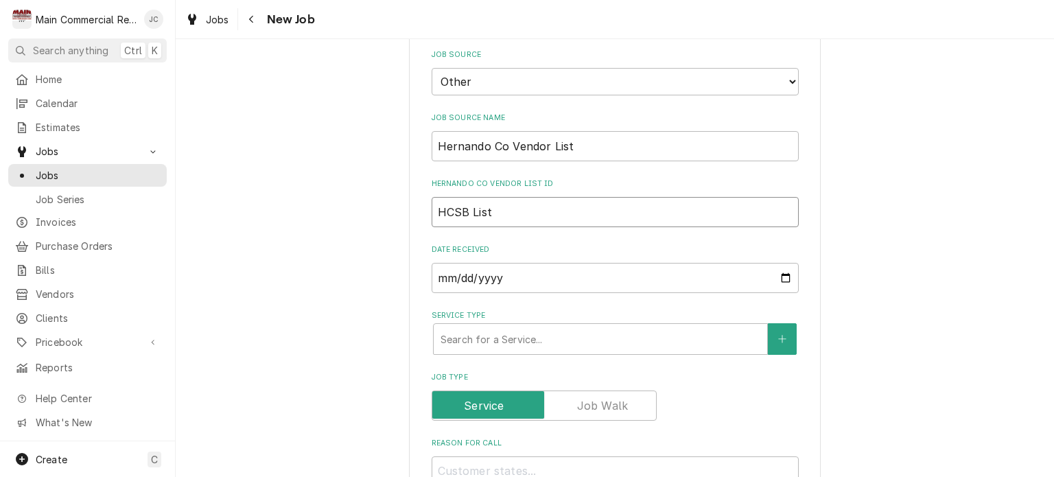
type input "HCSB List"
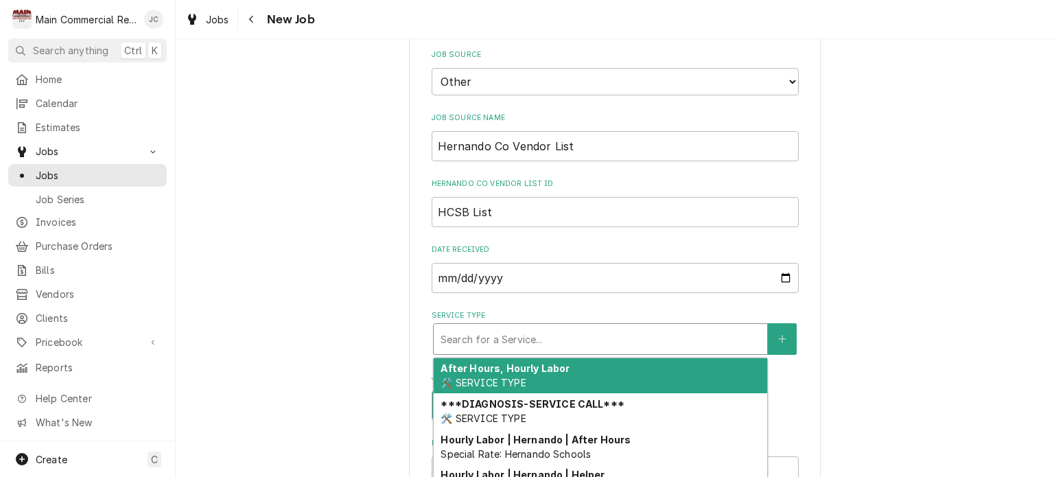
click at [605, 398] on strong "***DIAGNOSIS-SERVICE CALL***" at bounding box center [532, 404] width 183 height 12
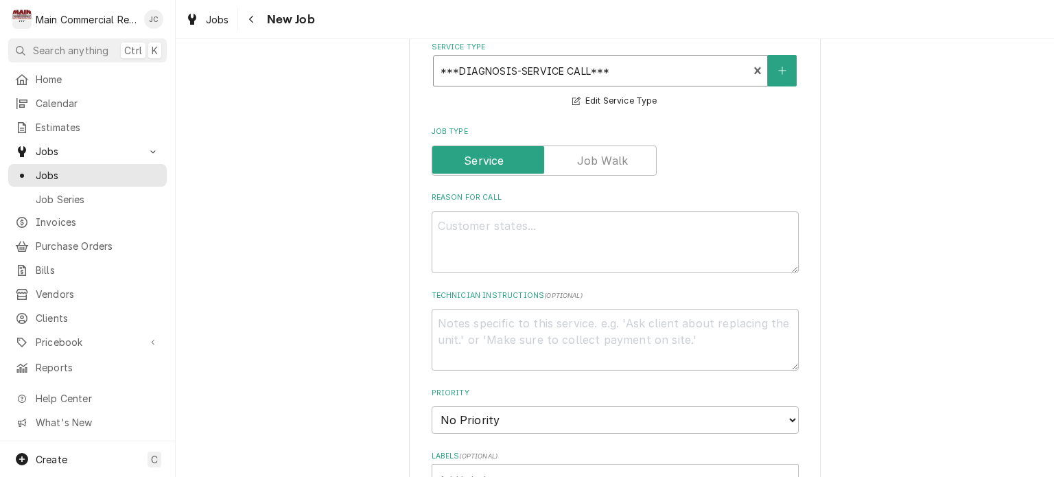
scroll to position [1082, 0]
click at [662, 216] on textarea "Reason For Call" at bounding box center [615, 242] width 367 height 62
type textarea "x"
type textarea "D"
type textarea "x"
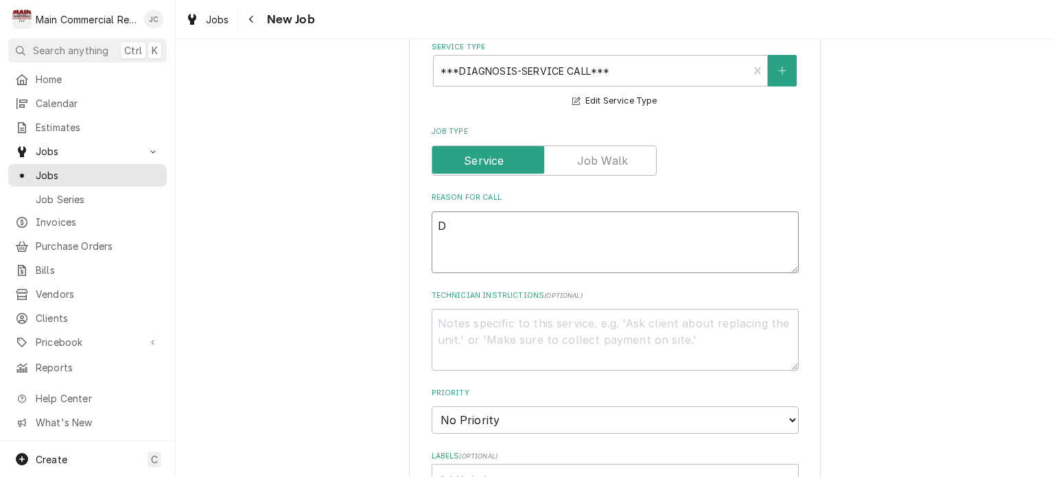
type textarea "Di"
type textarea "x"
type textarea "Dis"
type textarea "x"
type textarea "Dish"
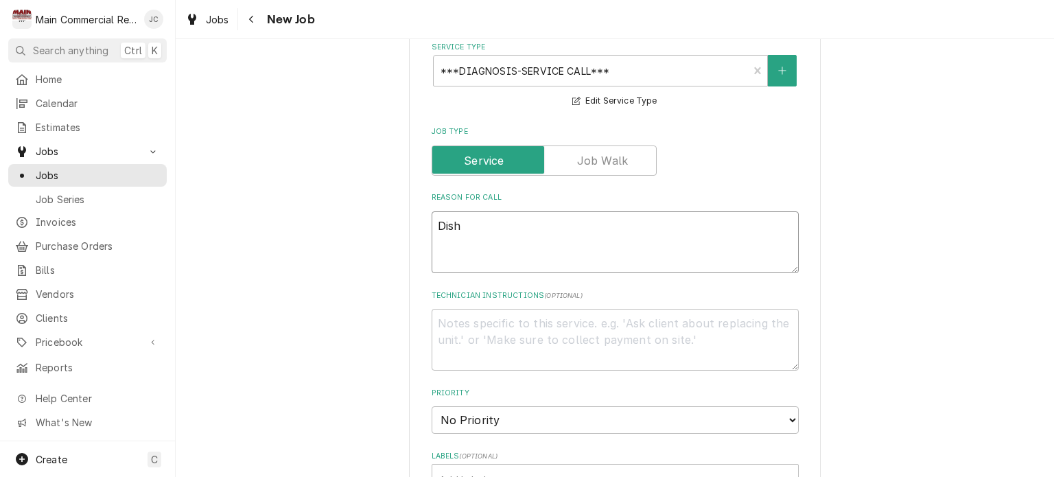
type textarea "x"
type textarea "Dish"
type textarea "x"
type textarea "Dish"
type textarea "x"
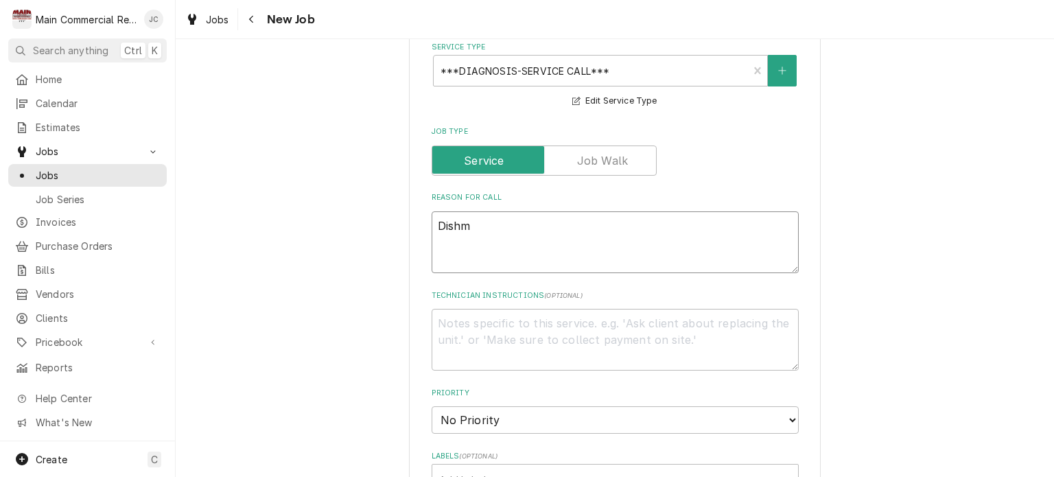
type textarea "Dishm"
click at [552, 213] on textarea "Dishm" at bounding box center [615, 242] width 367 height 62
type textarea "x"
type textarea "Dishma"
type textarea "x"
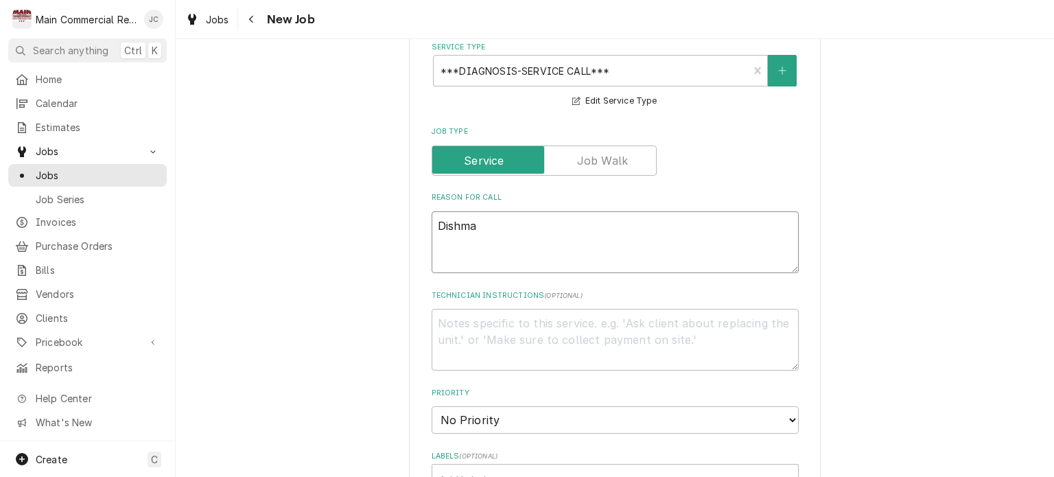
type textarea "Dishmac"
type textarea "x"
type textarea "Dishmach"
type textarea "x"
type textarea "Dishmachin"
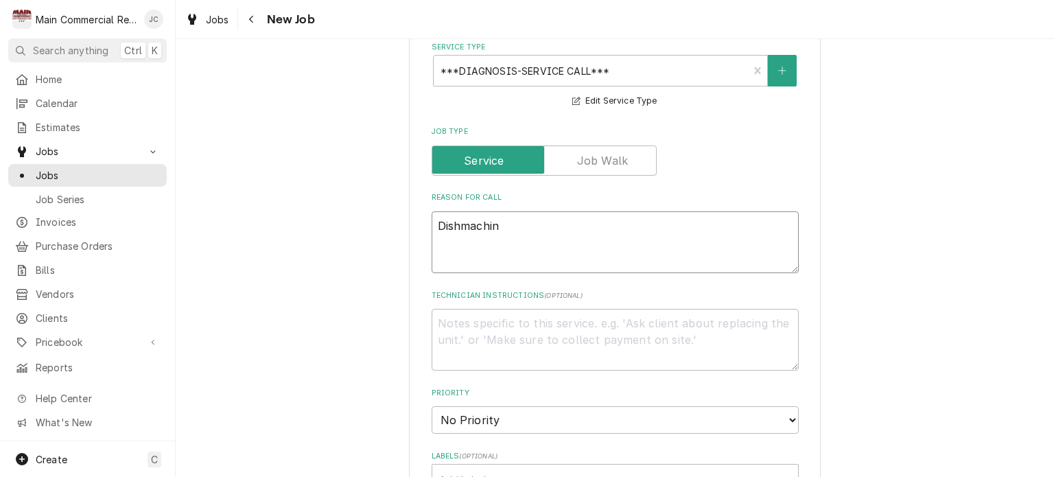
type textarea "x"
type textarea "Dishmachine"
type textarea "x"
type textarea "Dishmachine"
type textarea "x"
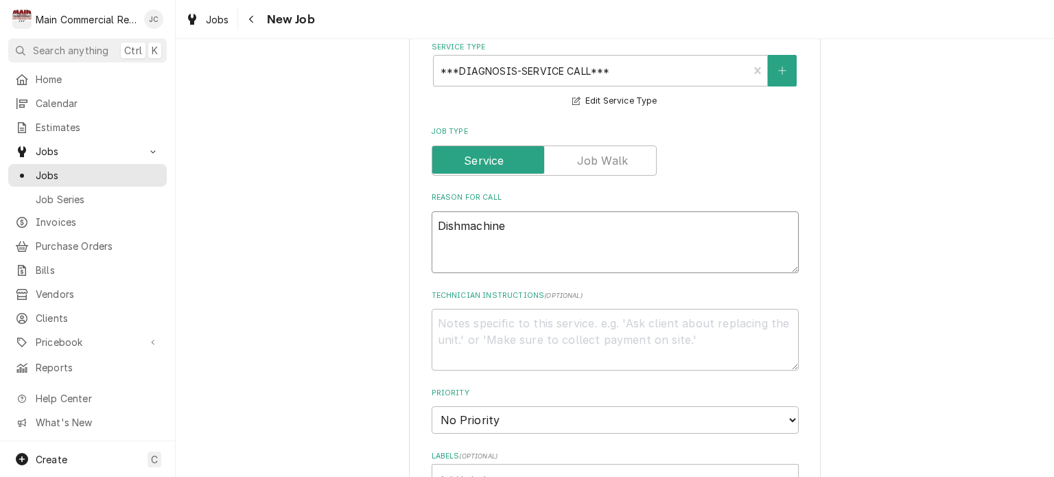
type textarea "Dishmachine n"
type textarea "x"
type textarea "Dishmachine"
type textarea "x"
type textarea "Dishmachine"
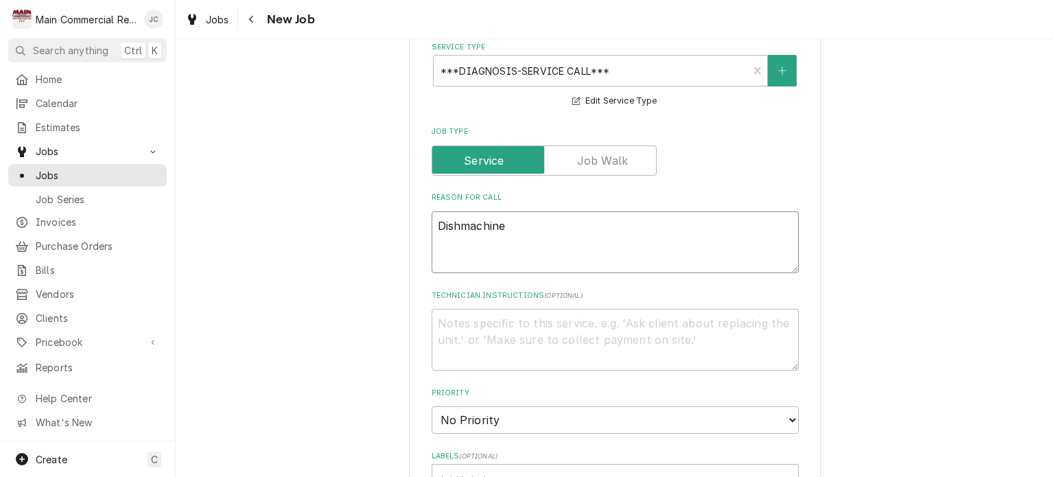
type textarea "x"
type textarea "Dishmachin"
type textarea "x"
type textarea "Dishmachi"
type textarea "x"
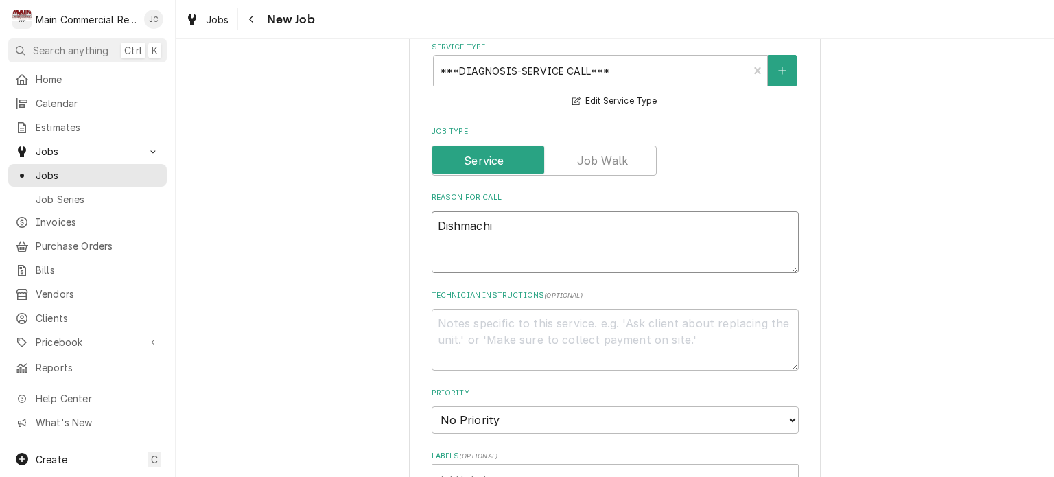
type textarea "Dishmach"
type textarea "x"
type textarea "Dishmac"
type textarea "x"
type textarea "Dishma"
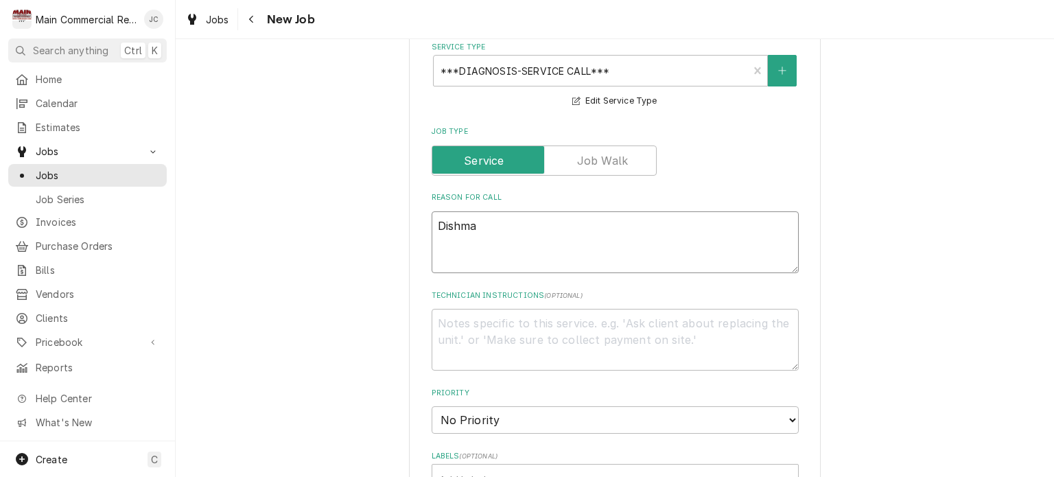
type textarea "x"
type textarea "Dishm"
type textarea "x"
type textarea "Dish"
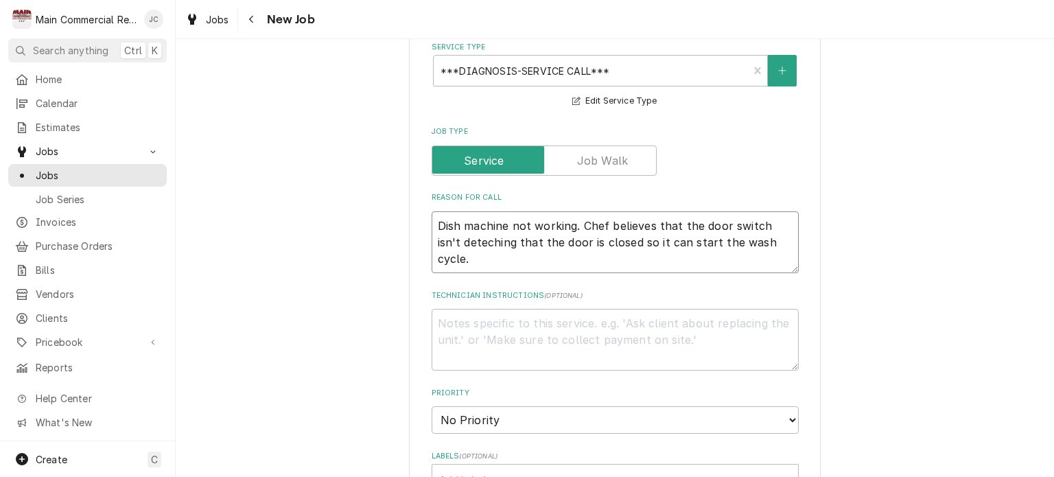
click at [452, 226] on textarea "Dish machine not working. Chef believes that the door switch isn't deteching th…" at bounding box center [615, 242] width 367 height 62
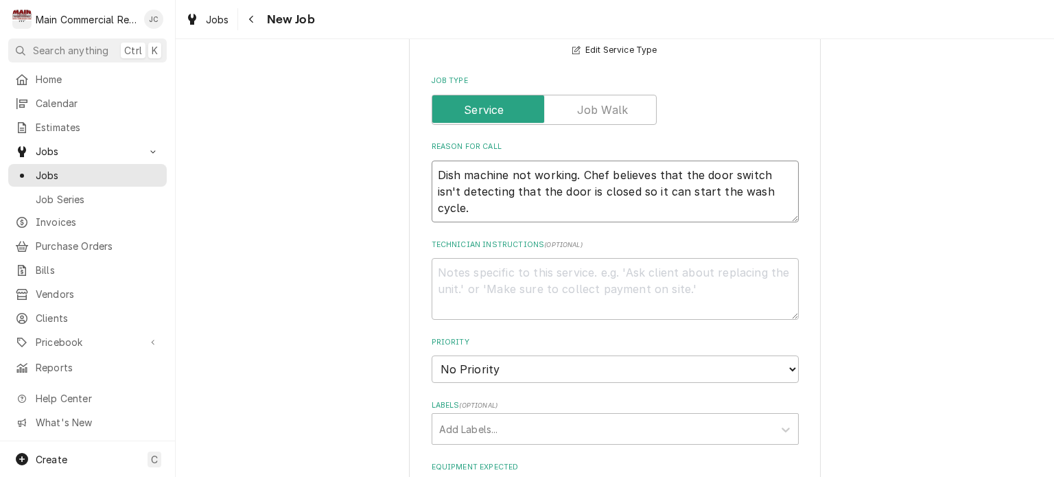
scroll to position [1138, 0]
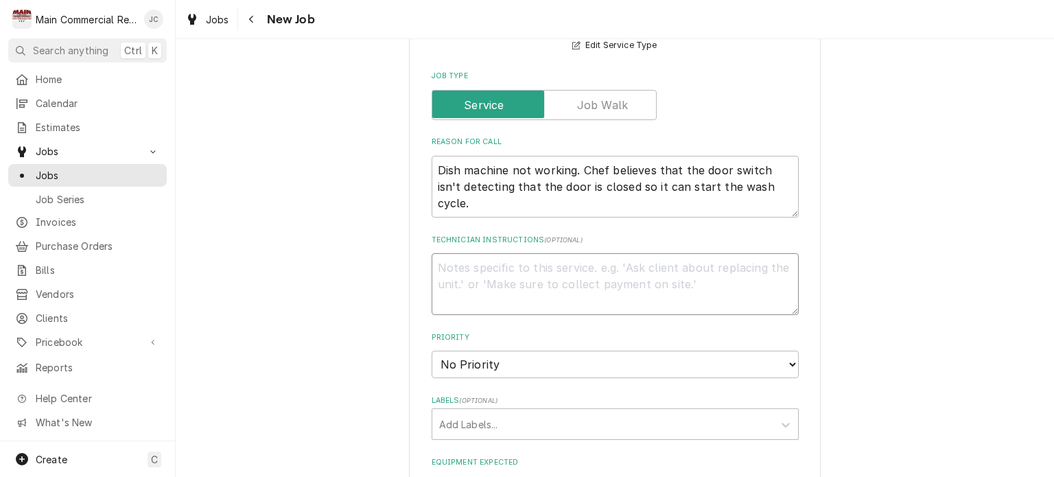
click at [685, 257] on textarea "Technician Instructions ( optional )" at bounding box center [615, 284] width 367 height 62
click at [486, 255] on textarea "Chef Knect will be there at 6:40 am." at bounding box center [615, 284] width 367 height 62
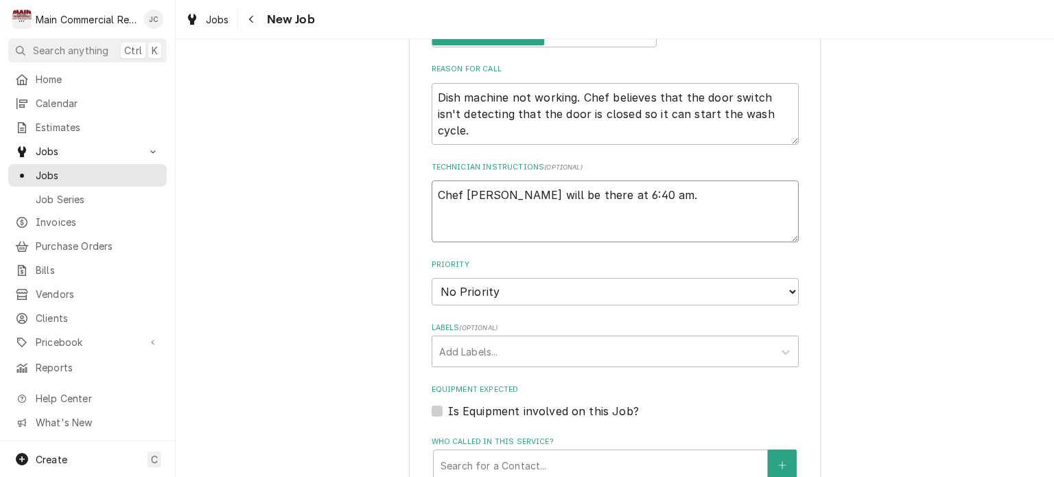
scroll to position [1220, 0]
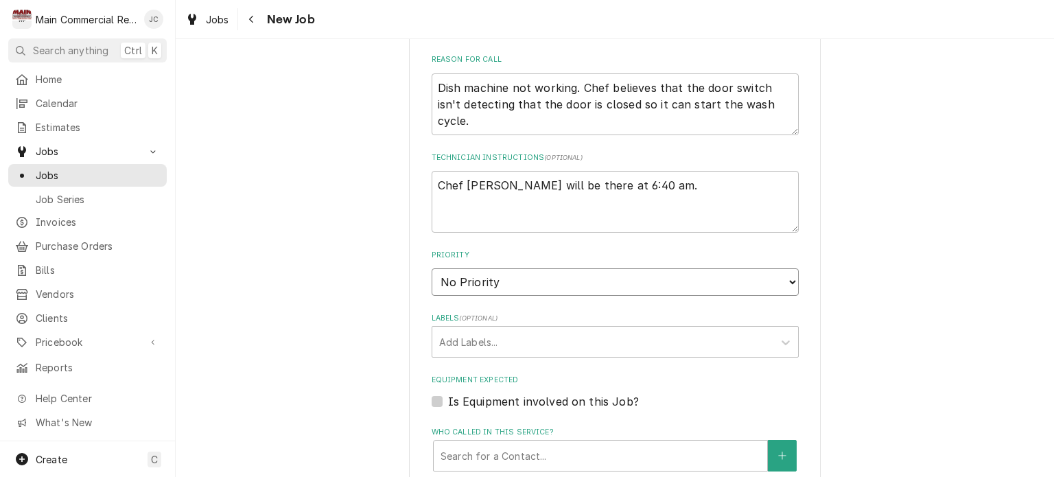
click at [729, 268] on select "No Priority Urgent High Medium Low" at bounding box center [615, 281] width 367 height 27
click at [432, 268] on select "No Priority Urgent High Medium Low" at bounding box center [615, 281] width 367 height 27
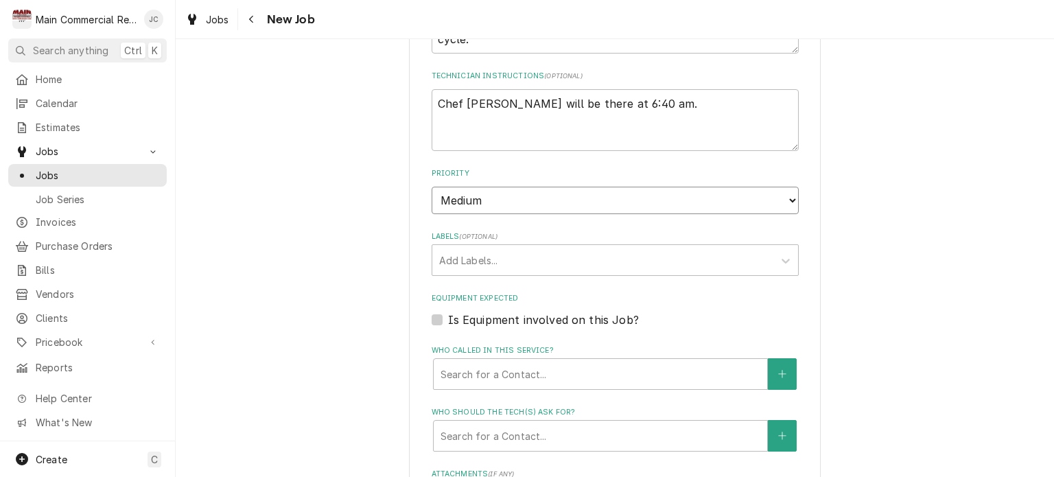
scroll to position [1303, 0]
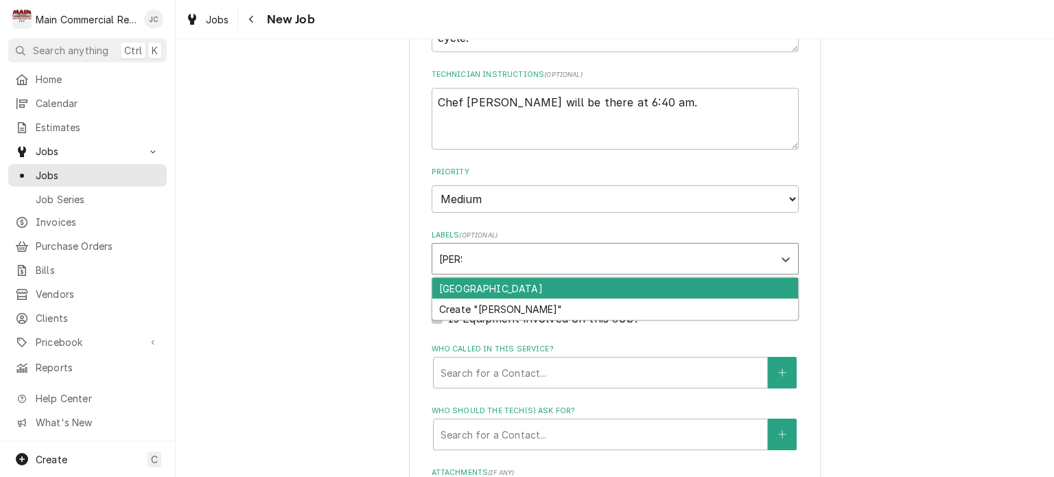
click at [509, 278] on div "Hernando School" at bounding box center [615, 288] width 366 height 21
click at [461, 279] on div "Dishwasher" at bounding box center [615, 288] width 366 height 21
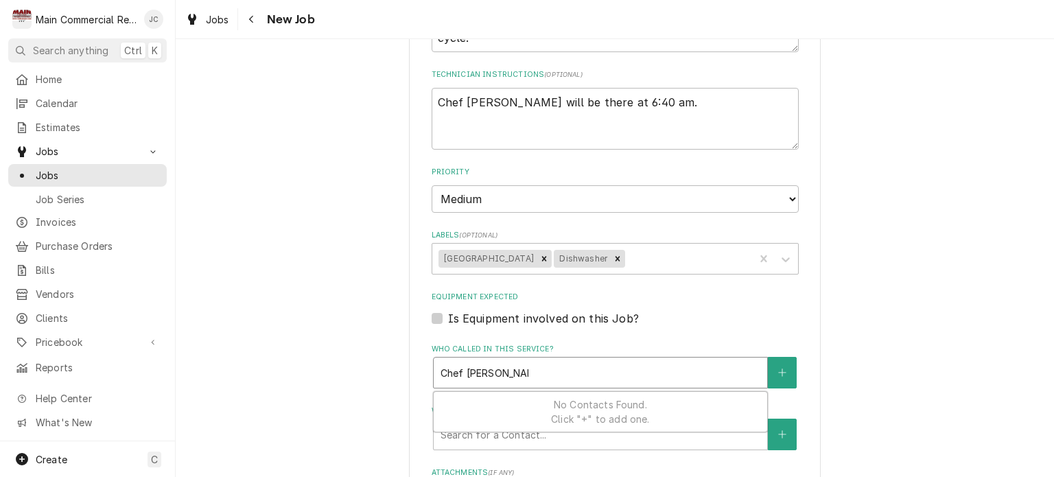
click at [608, 404] on span "No Contacts Found. Click "+" to add one." at bounding box center [600, 412] width 98 height 26
click at [598, 406] on span "No Contacts Found. Click "+" to add one." at bounding box center [600, 412] width 98 height 26
click at [622, 399] on span "No Contacts Found. Click "+" to add one." at bounding box center [600, 412] width 98 height 26
click at [768, 360] on button "Who called in this service?" at bounding box center [782, 373] width 29 height 32
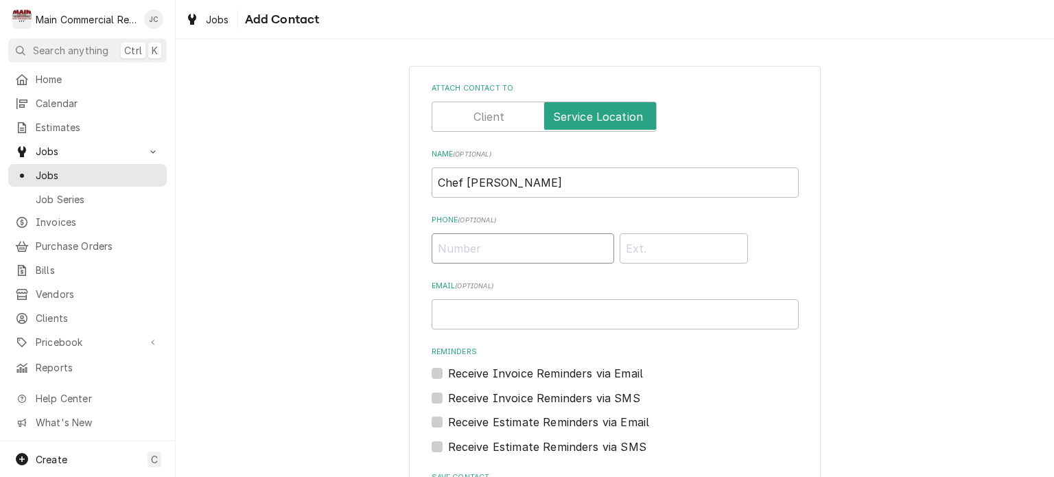
click at [517, 254] on input "Phone ( optional )" at bounding box center [523, 248] width 183 height 30
click at [478, 318] on input "Email ( optional )" at bounding box center [615, 314] width 367 height 30
paste input "knecht_k@hcsb.k12.fl.us"
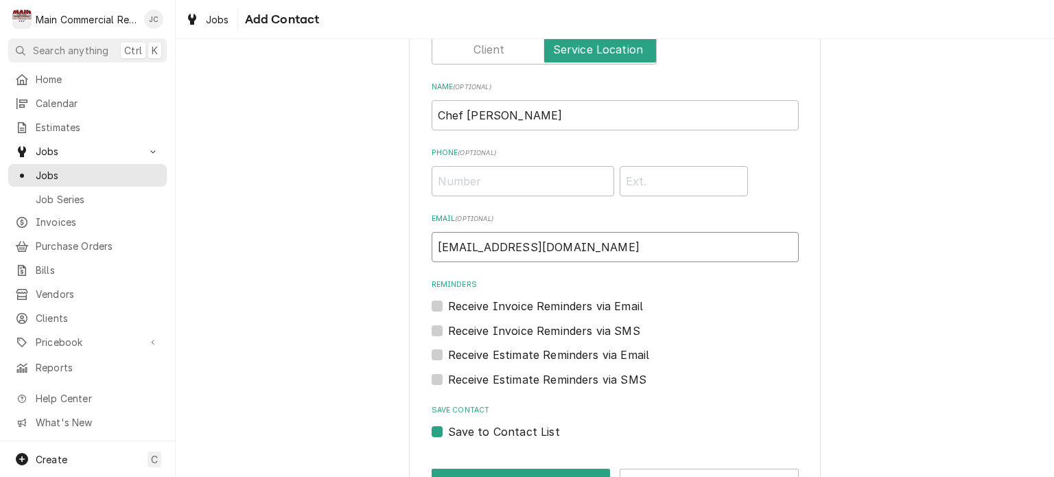
scroll to position [113, 0]
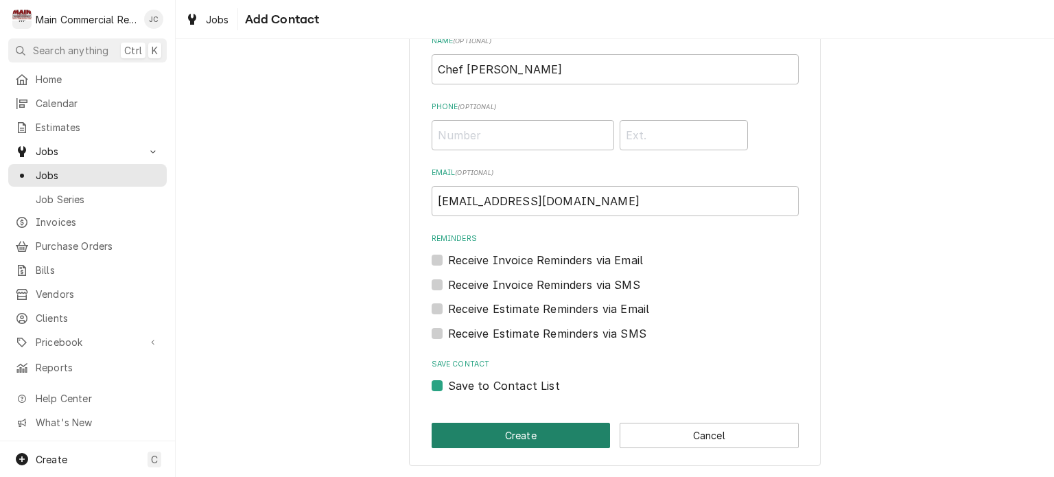
click at [520, 439] on button "Create" at bounding box center [521, 435] width 179 height 25
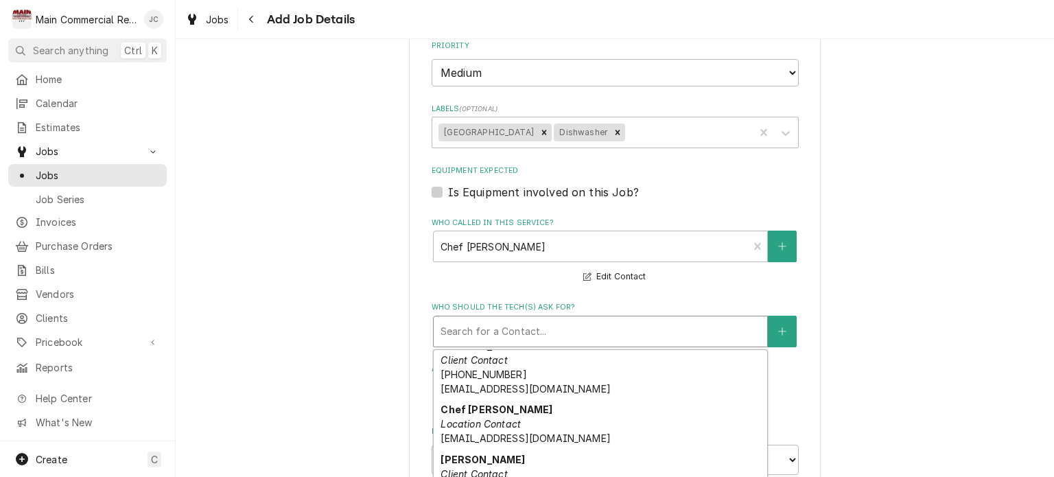
scroll to position [226, 0]
click at [503, 421] on em "Location Contact" at bounding box center [481, 427] width 80 height 12
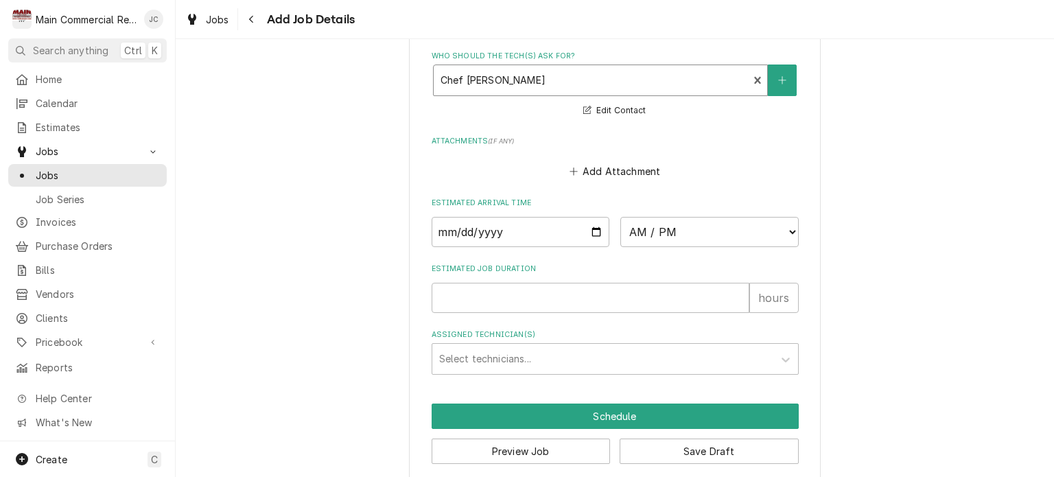
scroll to position [1681, 0]
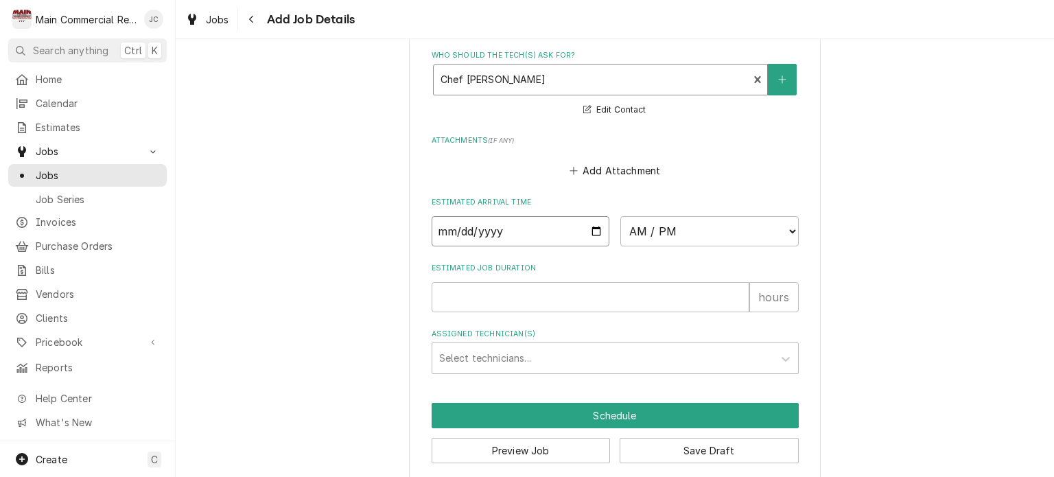
click at [560, 216] on input "Date" at bounding box center [521, 231] width 178 height 30
click at [592, 220] on input "Date" at bounding box center [521, 231] width 178 height 30
click at [587, 216] on input "2025-08-27" at bounding box center [521, 231] width 178 height 30
click at [708, 216] on select "AM / PM 6:00 AM 6:15 AM 6:30 AM 6:45 AM 7:00 AM 7:15 AM 7:30 AM 7:45 AM 8:00 AM…" at bounding box center [709, 231] width 178 height 30
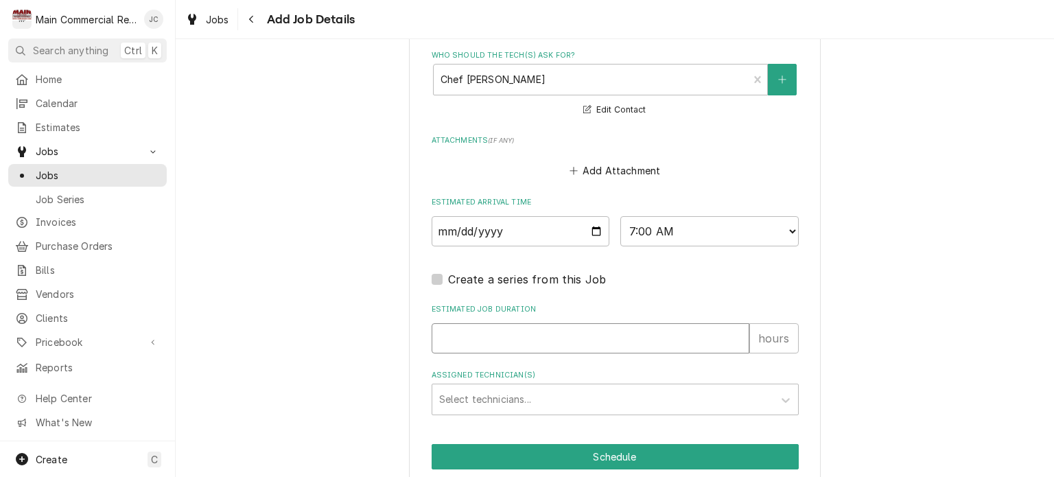
click at [651, 325] on input "Estimated Job Duration" at bounding box center [591, 338] width 318 height 30
click at [486, 323] on input "Estimated Job Duration" at bounding box center [591, 338] width 318 height 30
click at [775, 323] on div "hours" at bounding box center [773, 338] width 49 height 30
click at [528, 327] on input "Estimated Job Duration" at bounding box center [591, 338] width 318 height 30
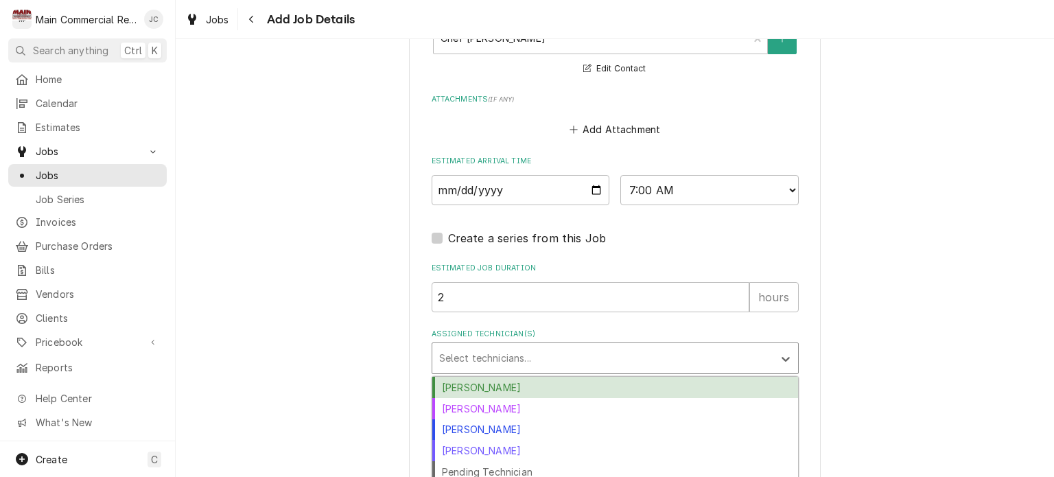
click at [467, 420] on div "Dylan Crawford" at bounding box center [615, 429] width 366 height 21
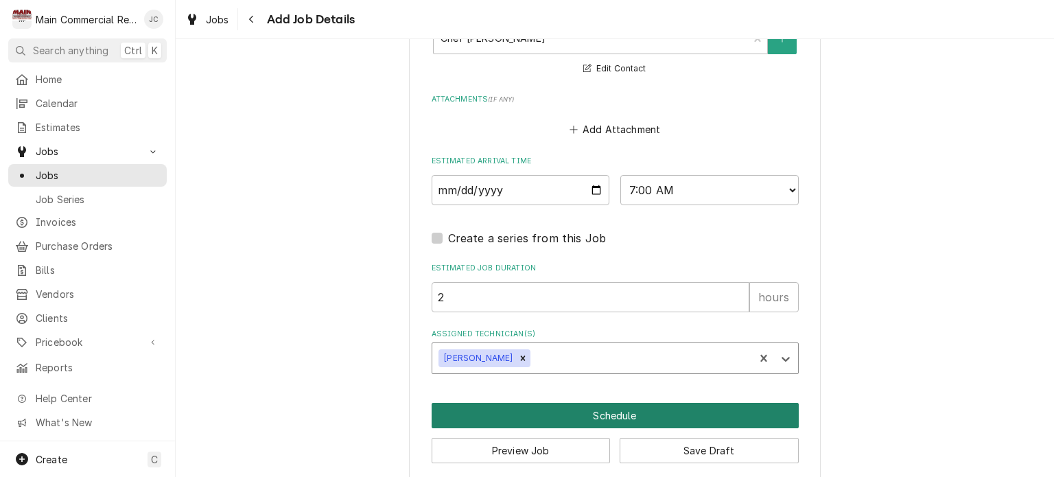
click at [594, 404] on button "Schedule" at bounding box center [615, 415] width 367 height 25
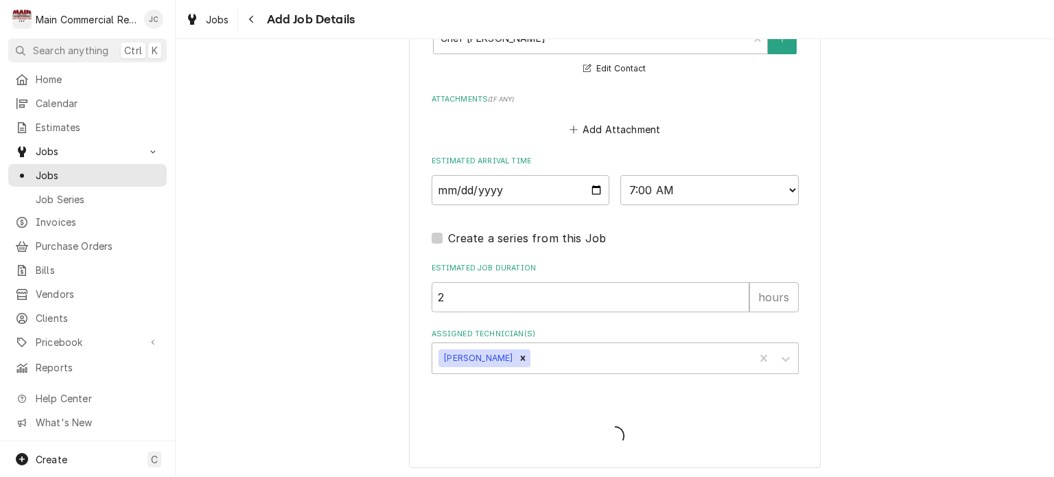
scroll to position [1710, 0]
